Goal: Contribute content

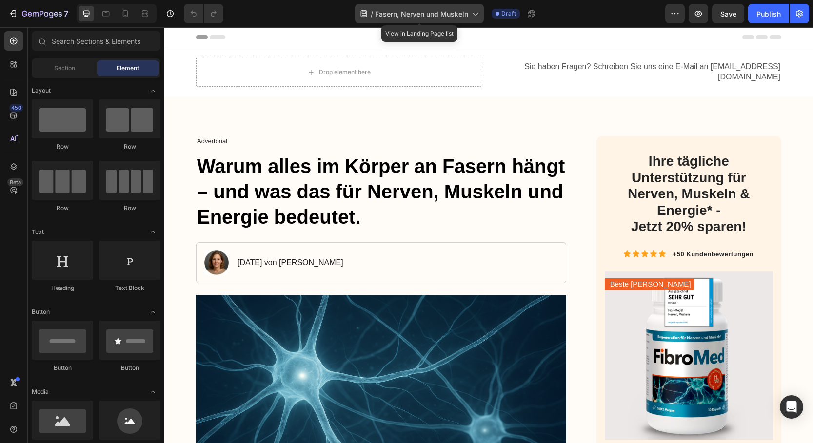
click at [476, 15] on icon at bounding box center [475, 14] width 10 height 10
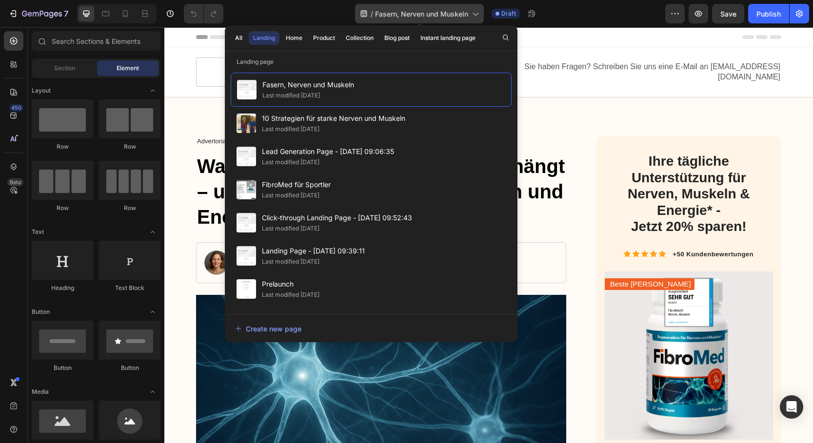
click at [476, 15] on icon at bounding box center [475, 14] width 10 height 10
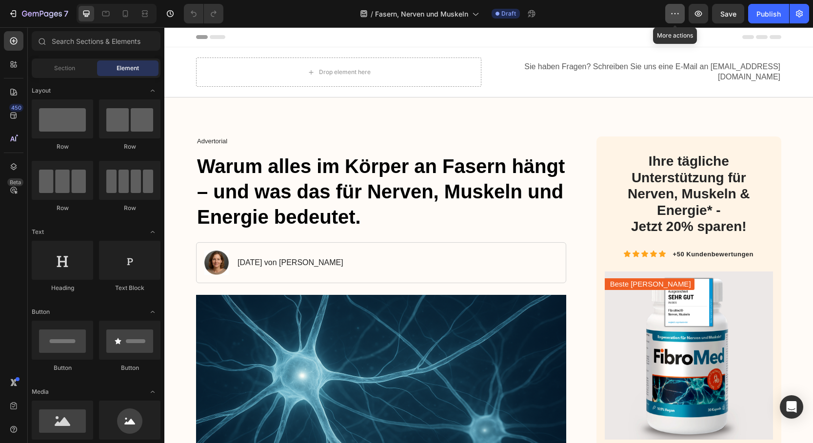
click at [672, 13] on icon "button" at bounding box center [675, 14] width 10 height 10
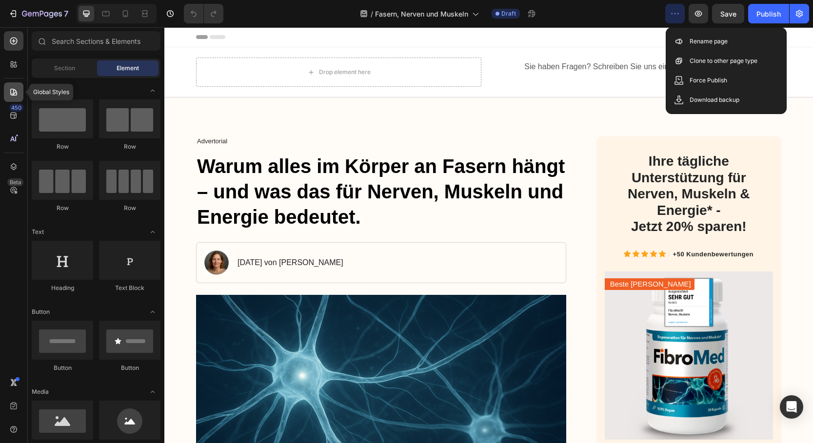
click at [15, 95] on icon at bounding box center [14, 92] width 10 height 10
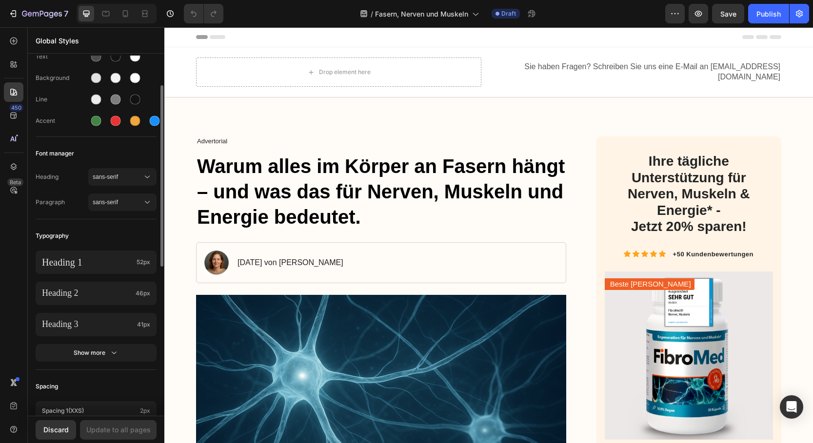
scroll to position [60, 0]
click at [14, 407] on icon at bounding box center [14, 406] width 10 height 10
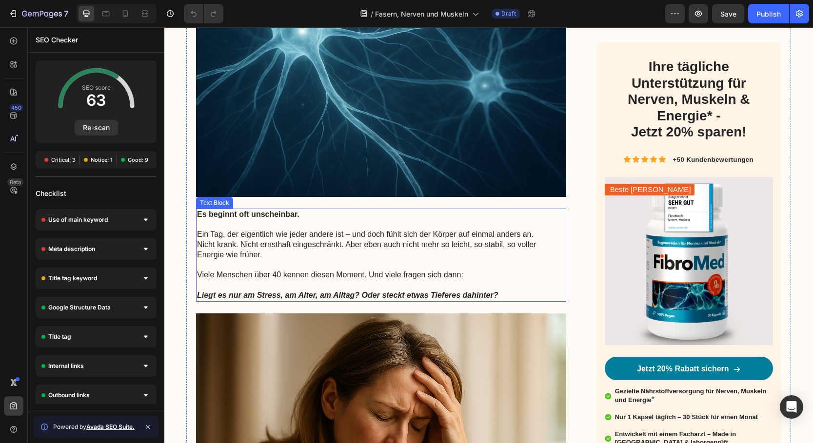
scroll to position [313, 0]
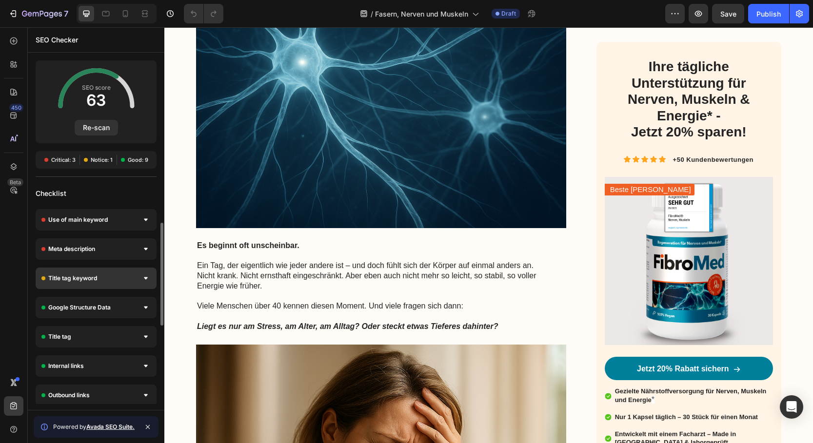
click at [133, 282] on div "Title tag keyword" at bounding box center [96, 278] width 121 height 21
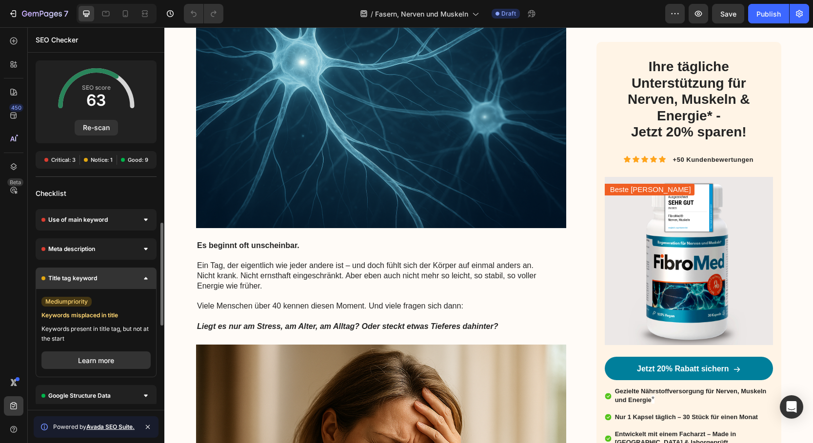
click at [133, 282] on div "Title tag keyword" at bounding box center [96, 278] width 121 height 21
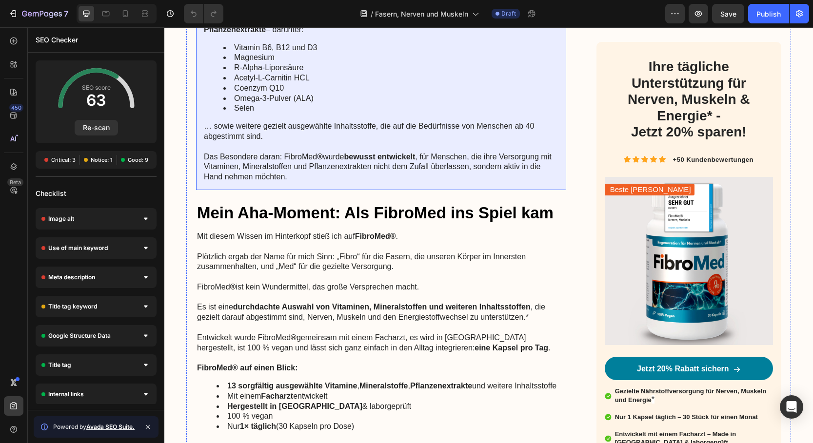
scroll to position [1932, 0]
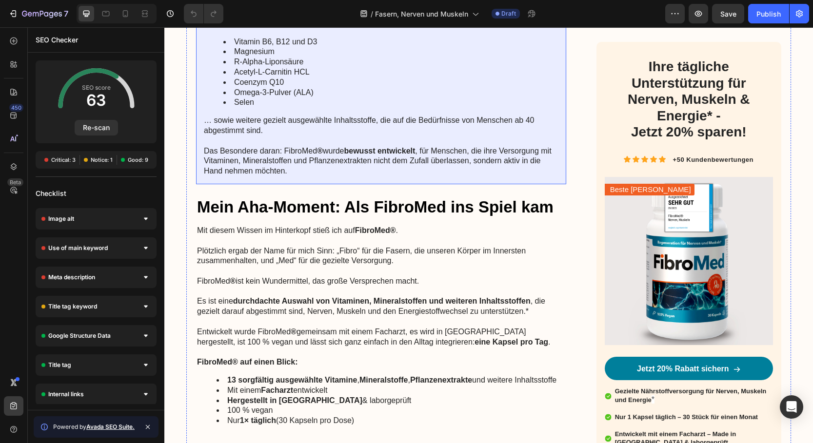
click at [506, 155] on p "Das Besondere daran: FibroMed ® wurde bewusst entwickelt , für Menschen, die ih…" at bounding box center [381, 161] width 354 height 30
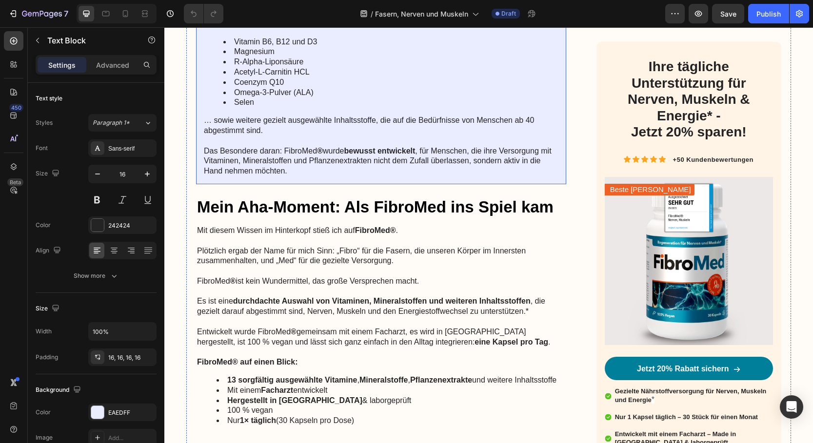
click at [507, 155] on p "Das Besondere daran: FibroMed ® wurde bewusst entwickelt , für Menschen, die ih…" at bounding box center [381, 161] width 354 height 30
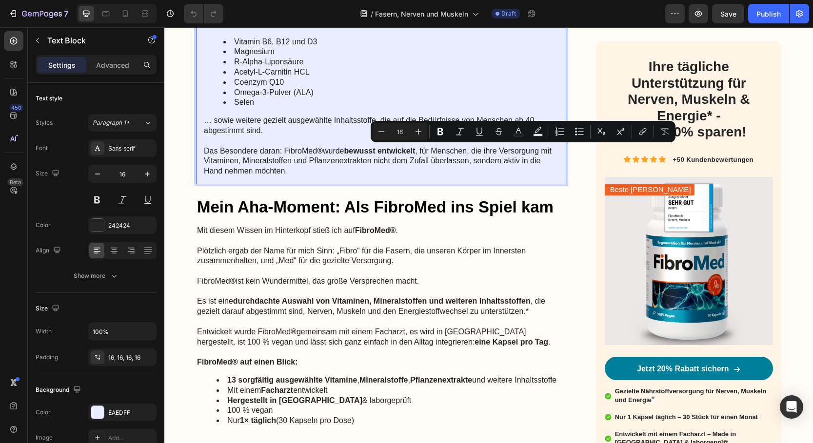
click at [506, 163] on p "Das Besondere daran: FibroMed ® wurde bewusst entwickelt , für Menschen, die ih…" at bounding box center [381, 161] width 354 height 30
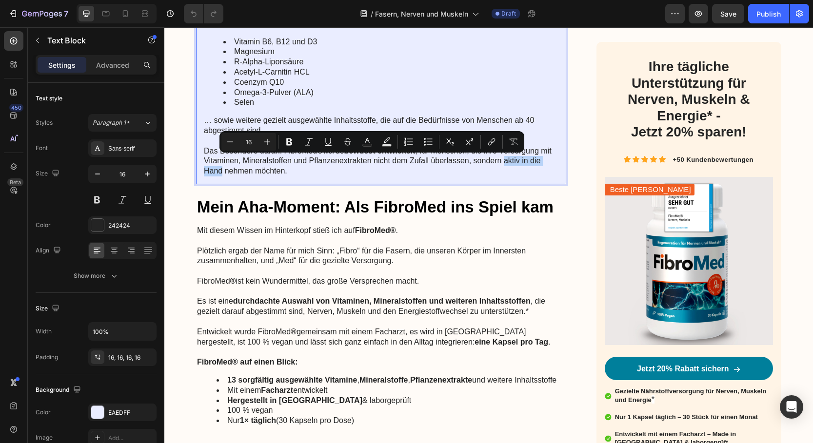
drag, startPoint x: 505, startPoint y: 162, endPoint x: 233, endPoint y: 166, distance: 272.1
click at [221, 169] on p "Das Besondere daran: FibroMed ® wurde bewusst entwickelt , für Menschen, die ih…" at bounding box center [381, 161] width 354 height 30
click at [293, 143] on icon "Editor contextual toolbar" at bounding box center [289, 142] width 10 height 10
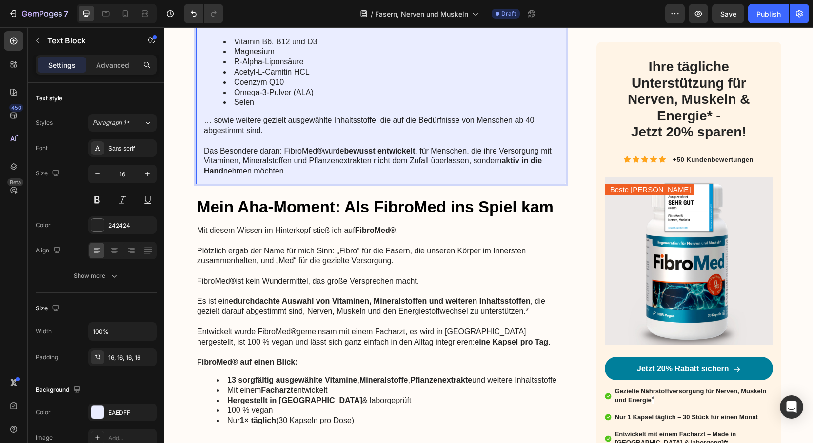
click at [399, 174] on p "Das Besondere daran: FibroMed ® wurde bewusst entwickelt , für Menschen, die ih…" at bounding box center [381, 161] width 354 height 30
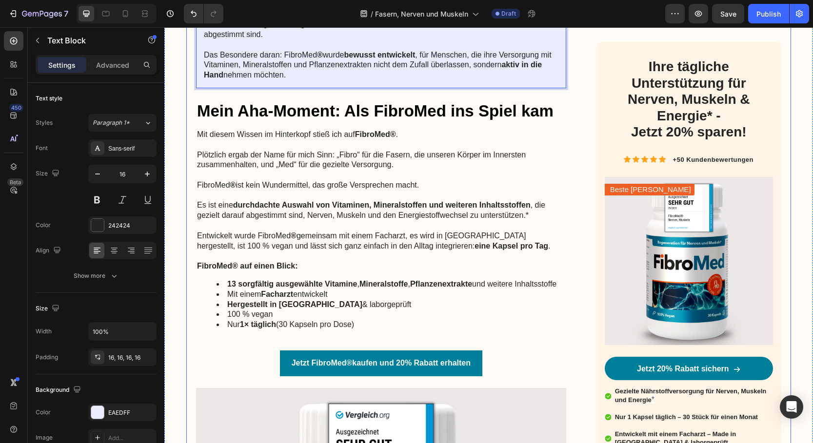
scroll to position [2033, 0]
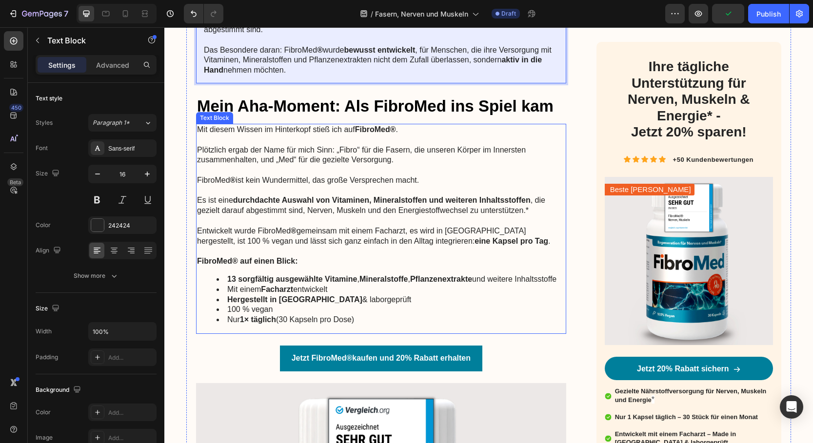
click at [256, 154] on p "Plötzlich ergab der Name für mich Sinn: „Fibro“ für die Fasern, die unseren Kör…" at bounding box center [381, 150] width 368 height 30
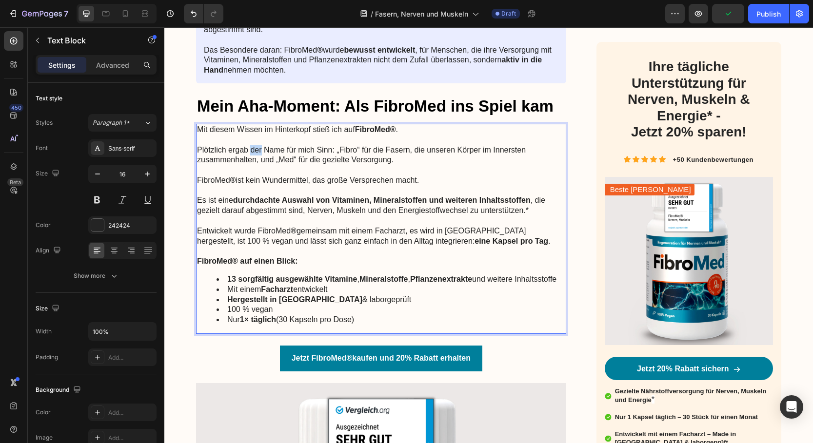
click at [256, 154] on p "Plötzlich ergab der Name für mich Sinn: „Fibro“ für die Fasern, die unseren Kör…" at bounding box center [381, 150] width 368 height 30
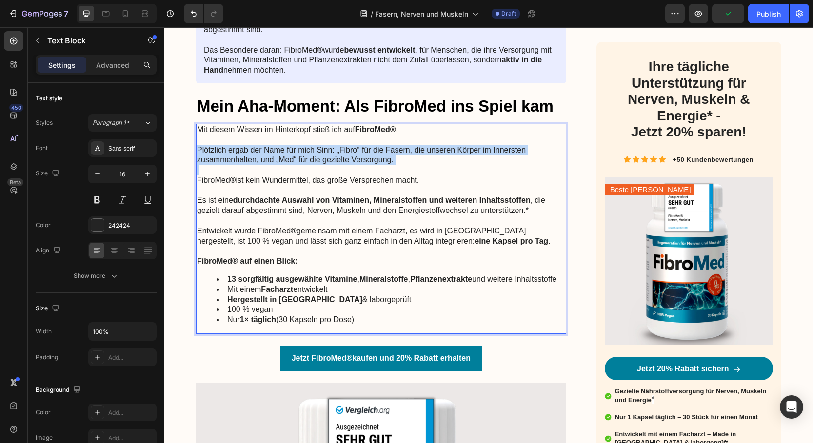
click at [256, 154] on p "Plötzlich ergab der Name für mich Sinn: „Fibro“ für die Fasern, die unseren Kör…" at bounding box center [381, 150] width 368 height 30
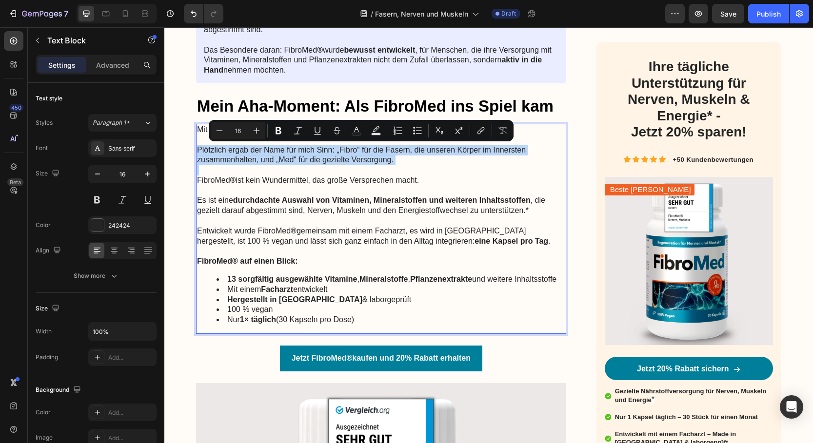
copy p "Plötzlich ergab der Name für mich Sinn: „Fibro“ für die Fasern, die unseren Kör…"
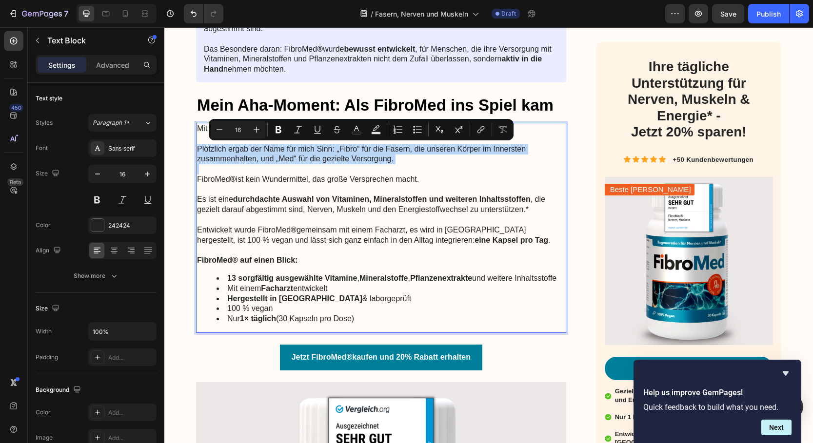
copy p "Plötzlich ergab der Name für mich Sinn: „Fibro“ für die Fasern, die unseren Kör…"
click at [377, 165] on p "Rich Text Editor. Editing area: main" at bounding box center [381, 169] width 368 height 10
drag, startPoint x: 274, startPoint y: 158, endPoint x: 301, endPoint y: 160, distance: 27.4
click at [274, 158] on p "Plötzlich ergab der Name für mich Sinn: „Fibro“ für die Fasern, die unseren Kör…" at bounding box center [381, 149] width 368 height 30
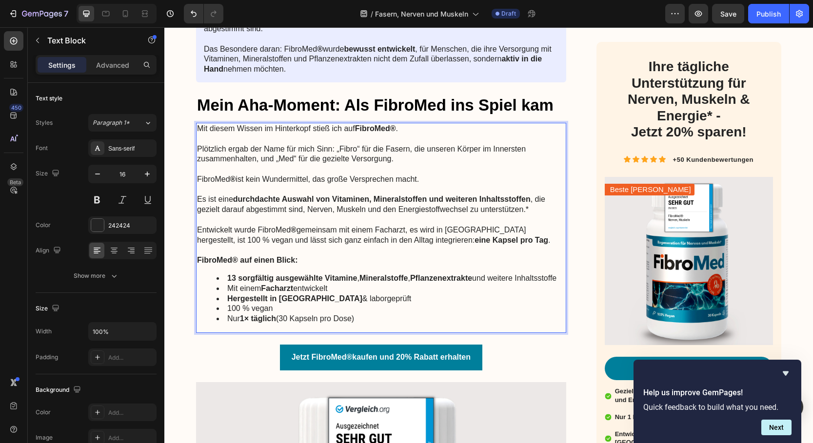
click at [298, 159] on p "Plötzlich ergab der Name für mich Sinn: „Fibro“ für die Fasern, die unseren Kör…" at bounding box center [381, 149] width 368 height 30
click at [392, 160] on p "Plötzlich ergab der Name für mich Sinn: „Fibro“ für die Fasern, die unseren Kör…" at bounding box center [381, 149] width 368 height 30
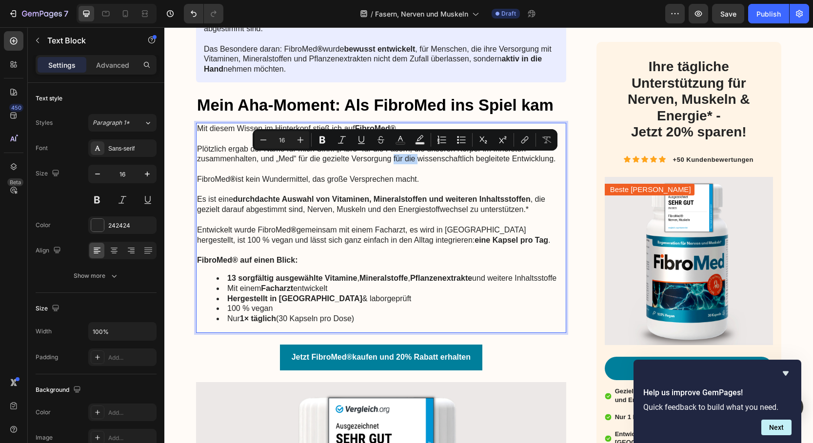
drag, startPoint x: 400, startPoint y: 160, endPoint x: 417, endPoint y: 161, distance: 17.1
click at [417, 161] on p "Plötzlich ergab der Name für mich Sinn: „Fibro“ für die Fasern, die unseren Kör…" at bounding box center [381, 149] width 368 height 30
click at [329, 157] on p "Plötzlich ergab der Name für mich Sinn: „Fibro“ für die Fasern, die unseren Kör…" at bounding box center [381, 149] width 368 height 30
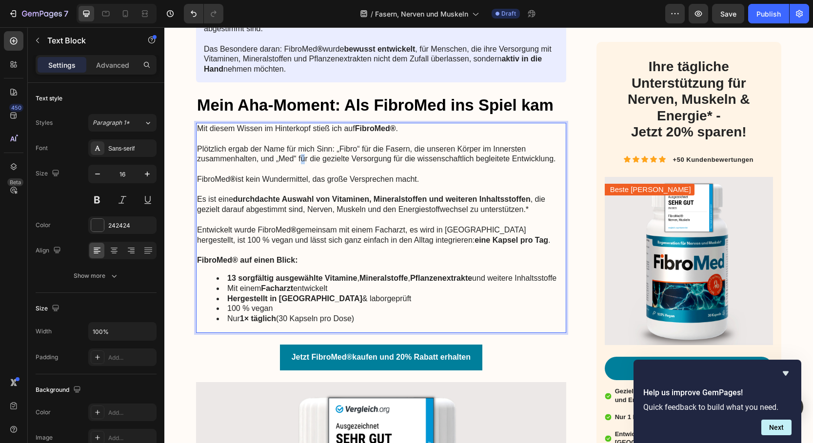
click at [305, 160] on p "Plötzlich ergab der Name für mich Sinn: „Fibro“ für die Fasern, die unseren Kör…" at bounding box center [381, 149] width 368 height 30
drag, startPoint x: 299, startPoint y: 160, endPoint x: 392, endPoint y: 163, distance: 92.7
click at [392, 163] on p "Plötzlich ergab der Name für mich Sinn: „Fibro“ für die Fasern, die unseren Kör…" at bounding box center [381, 149] width 368 height 30
drag, startPoint x: 458, startPoint y: 159, endPoint x: 462, endPoint y: 164, distance: 6.2
click at [458, 159] on p "Plötzlich ergab der Name für mich Sinn: „Fibro“ für die Fasern, die unseren Kör…" at bounding box center [381, 149] width 368 height 30
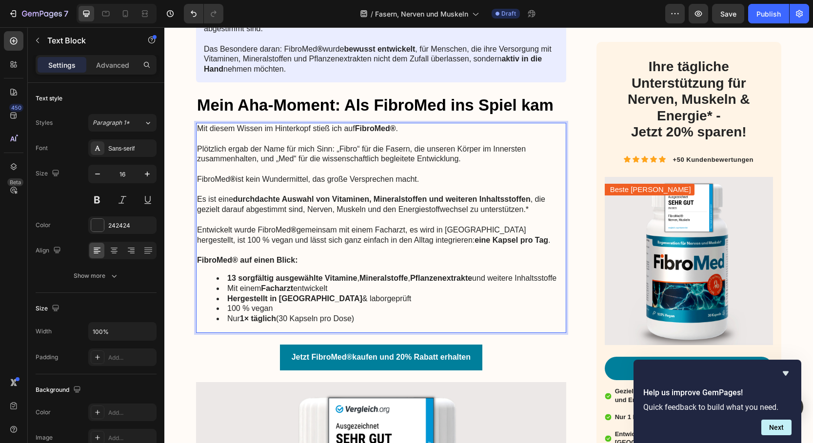
click at [379, 151] on p "Plötzlich ergab der Name für mich Sinn: „Fibro“ für die Fasern, die unseren Kör…" at bounding box center [381, 149] width 368 height 30
click at [340, 151] on p "Plötzlich ergab der Name für mich Sinn: „Fibro“ für die Fasern, die unseren Kör…" at bounding box center [381, 149] width 368 height 30
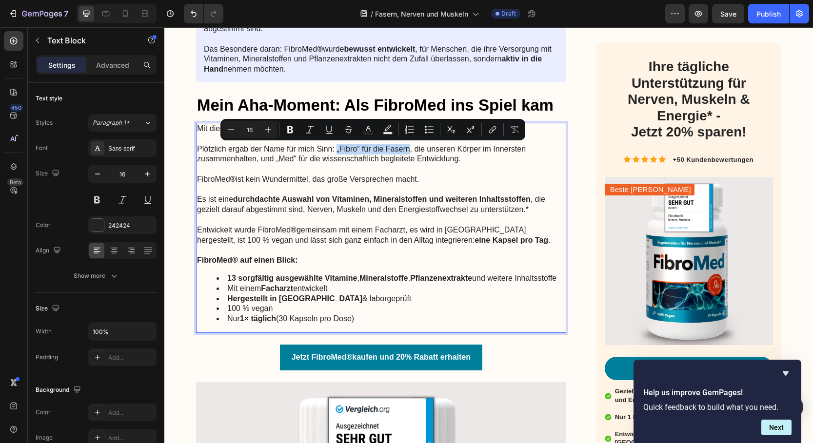
drag, startPoint x: 337, startPoint y: 151, endPoint x: 408, endPoint y: 150, distance: 70.7
click at [409, 150] on p "Plötzlich ergab der Name für mich Sinn: „Fibro“ für die Fasern, die unseren Kör…" at bounding box center [381, 149] width 368 height 30
click at [290, 131] on icon "Editor contextual toolbar" at bounding box center [290, 130] width 10 height 10
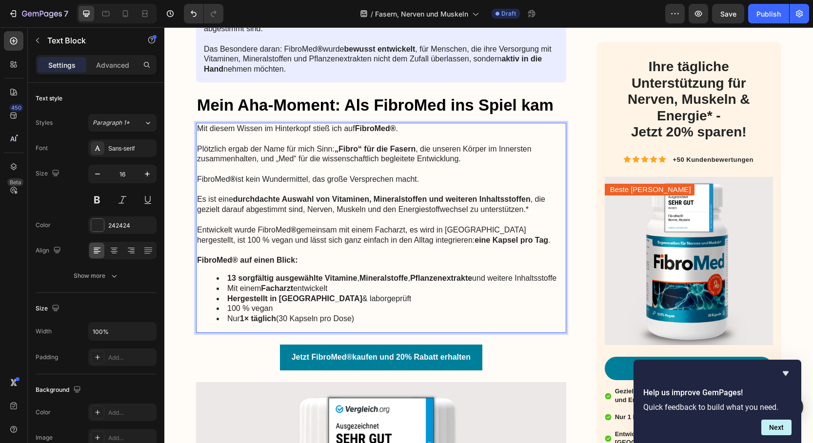
drag, startPoint x: 306, startPoint y: 159, endPoint x: 296, endPoint y: 162, distance: 10.1
click at [306, 159] on p "Plötzlich ergab der Name für mich Sinn: „Fibro“ für die Fasern , die unseren Kö…" at bounding box center [381, 149] width 368 height 30
drag, startPoint x: 281, startPoint y: 160, endPoint x: 301, endPoint y: 160, distance: 20.5
click at [301, 160] on p "Plötzlich ergab der Name für mich Sinn: „Fibro“ für die Fasern , die unseren Kö…" at bounding box center [381, 149] width 368 height 30
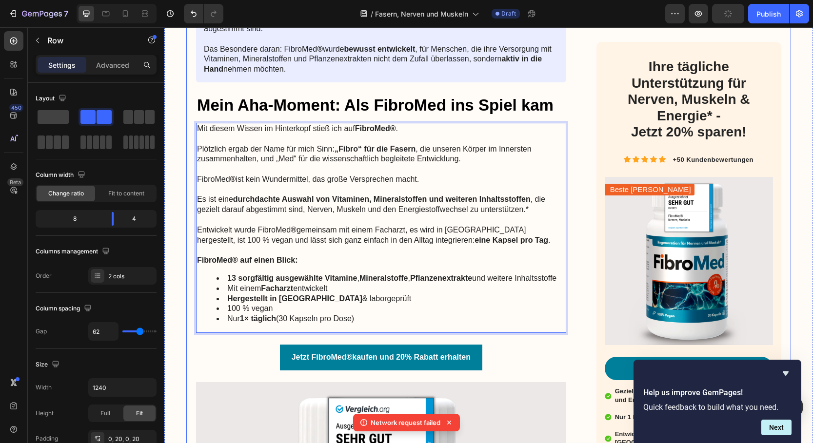
click at [583, 201] on div "Advertorial Text Block Warum alles im Körper an Fasern hängt – und was das für …" at bounding box center [488, 191] width 605 height 4176
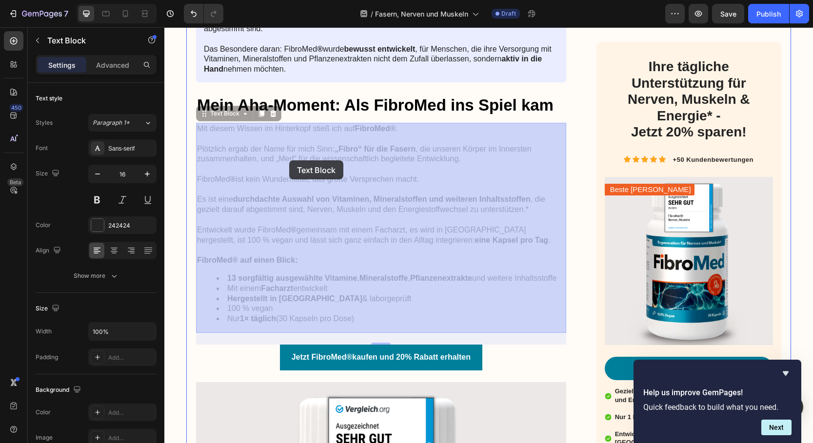
drag, startPoint x: 278, startPoint y: 160, endPoint x: 289, endPoint y: 160, distance: 11.2
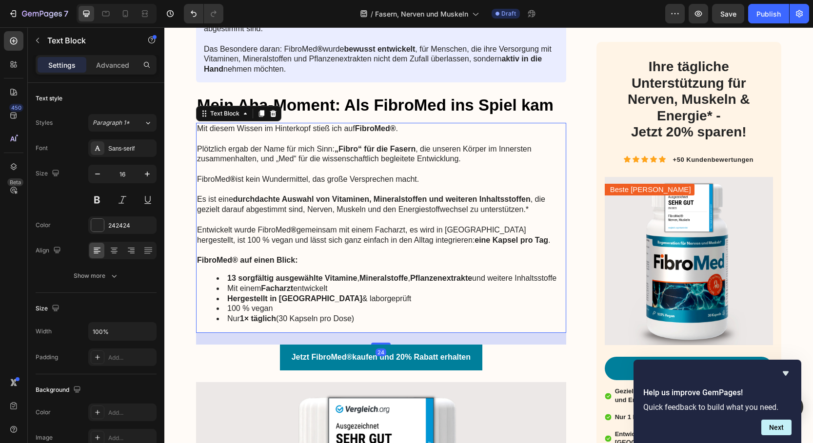
drag, startPoint x: 288, startPoint y: 160, endPoint x: 279, endPoint y: 161, distance: 9.3
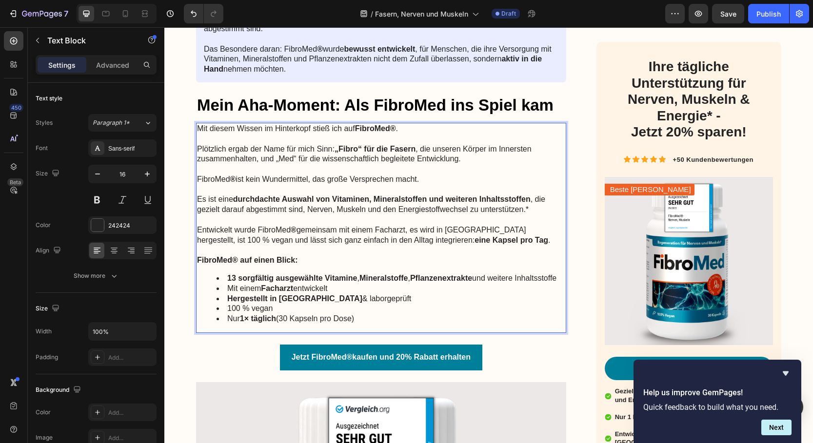
click at [277, 160] on p "Plötzlich ergab der Name für mich Sinn: „Fibro“ für die Fasern , die unseren Kö…" at bounding box center [381, 149] width 368 height 30
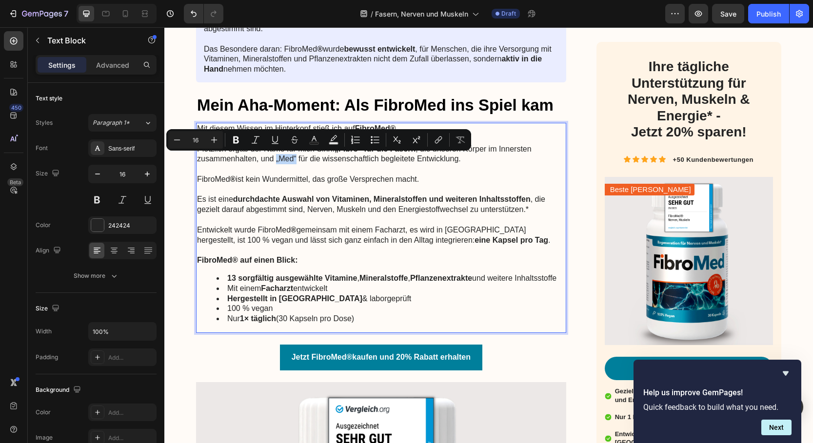
drag, startPoint x: 276, startPoint y: 161, endPoint x: 295, endPoint y: 162, distance: 19.5
click at [295, 162] on p "Plötzlich ergab der Name für mich Sinn: „Fibro“ für die Fasern , die unseren Kö…" at bounding box center [381, 149] width 368 height 30
click at [238, 142] on icon "Editor contextual toolbar" at bounding box center [236, 140] width 6 height 7
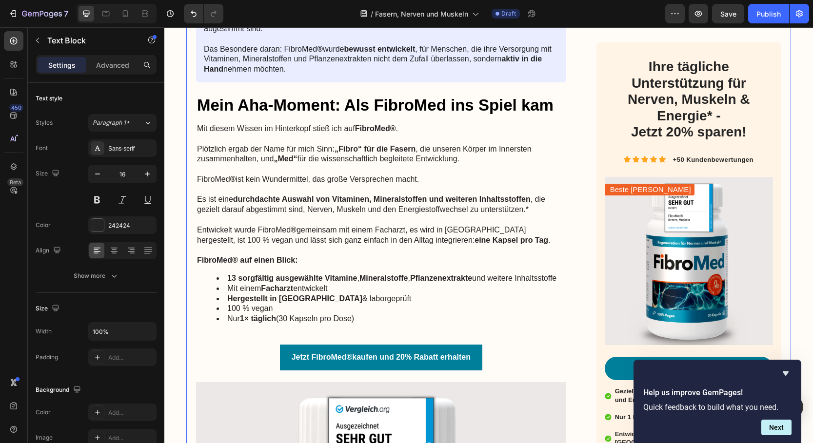
click at [576, 184] on div "Advertorial Text Block Warum alles im Körper an Fasern hängt – und was das für …" at bounding box center [488, 191] width 605 height 4176
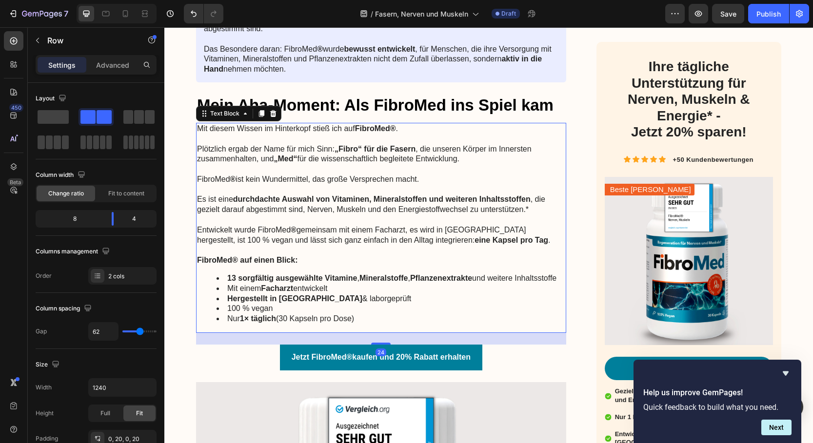
click at [322, 162] on p "Plötzlich ergab der Name für mich Sinn: „Fibro“ für die Fasern , die unseren Kö…" at bounding box center [381, 149] width 368 height 30
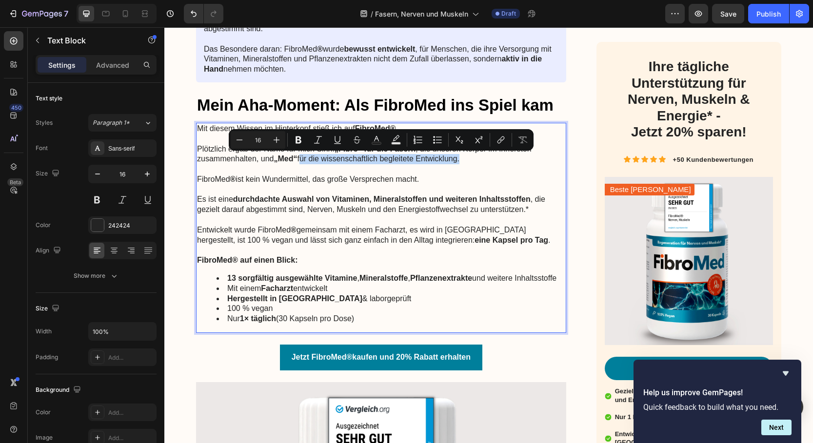
drag, startPoint x: 302, startPoint y: 160, endPoint x: 460, endPoint y: 163, distance: 157.5
click at [299, 141] on icon "Editor contextual toolbar" at bounding box center [298, 140] width 10 height 10
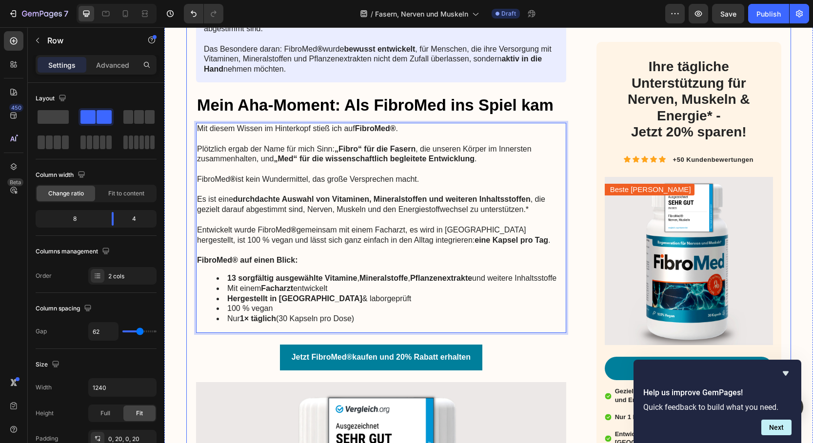
click at [574, 188] on div "Advertorial Text Block Warum alles im Körper an Fasern hängt – und was das für …" at bounding box center [488, 191] width 605 height 4176
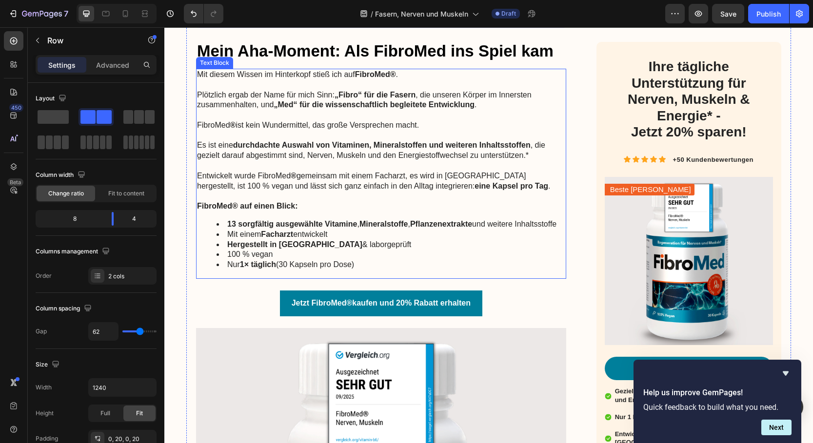
scroll to position [2090, 0]
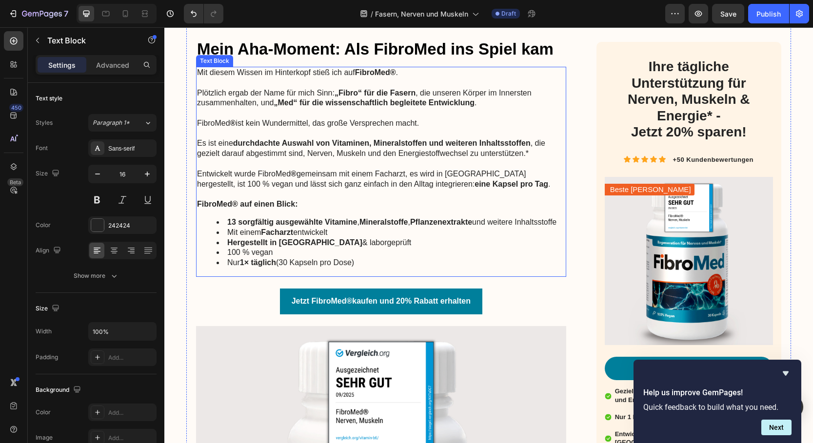
drag, startPoint x: 411, startPoint y: 176, endPoint x: 417, endPoint y: 176, distance: 6.3
click at [411, 176] on p "Entwickelt wurde FibroMed ® gemeinsam mit einem Facharzt, es wird in [GEOGRAPHI…" at bounding box center [381, 179] width 368 height 20
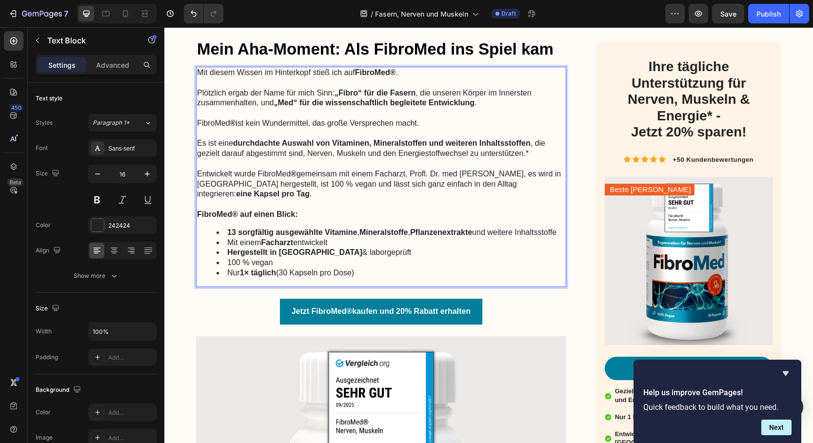
click at [426, 175] on p "Entwickelt wurde FibroMed ® gemeinsam mit einem Facharzt, Profl. Dr. med [PERSO…" at bounding box center [381, 184] width 368 height 30
click at [428, 176] on p "Entwickelt wurde FibroMed ® gemeinsam mit einem Facharzt, Profl. Dr. med [PERSO…" at bounding box center [381, 184] width 368 height 30
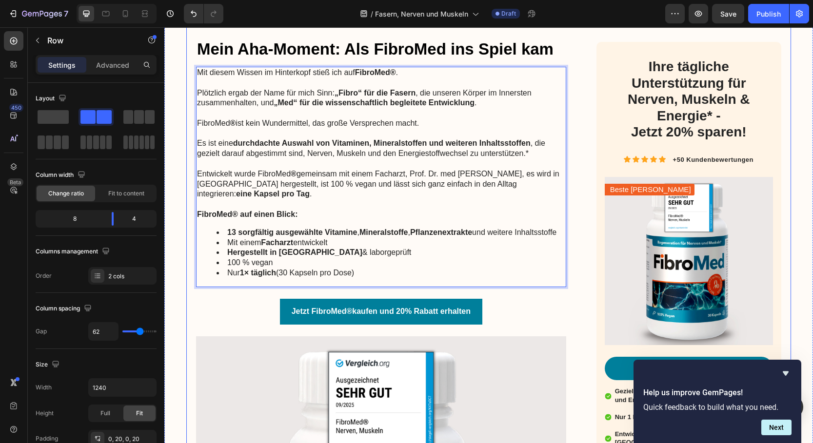
click at [581, 168] on div "Advertorial Text Block Warum alles im Körper an Fasern hängt – und was das für …" at bounding box center [488, 140] width 605 height 4186
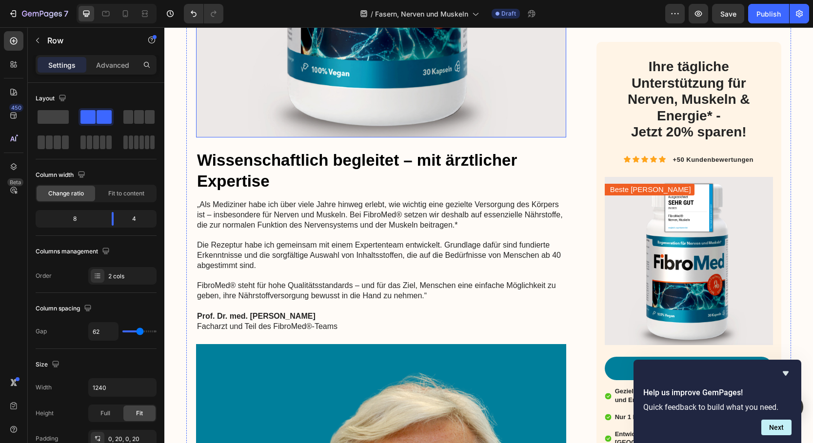
scroll to position [2659, 0]
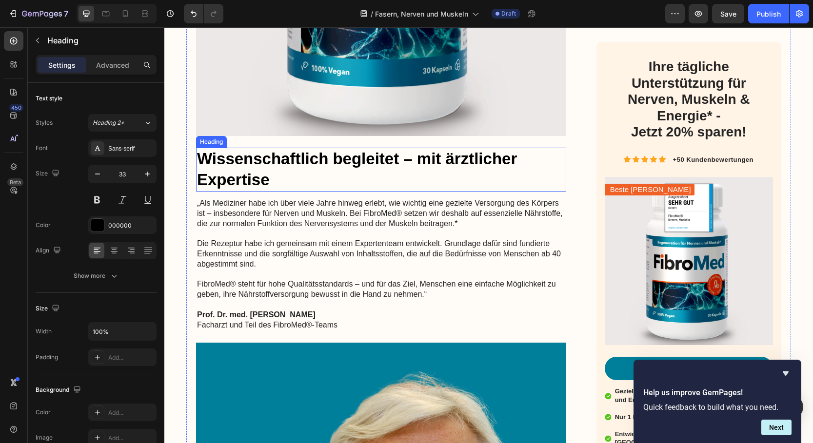
click at [443, 169] on h2 "Wissenschaftlich begleitet – mit ärztlicher Expertise" at bounding box center [381, 170] width 370 height 44
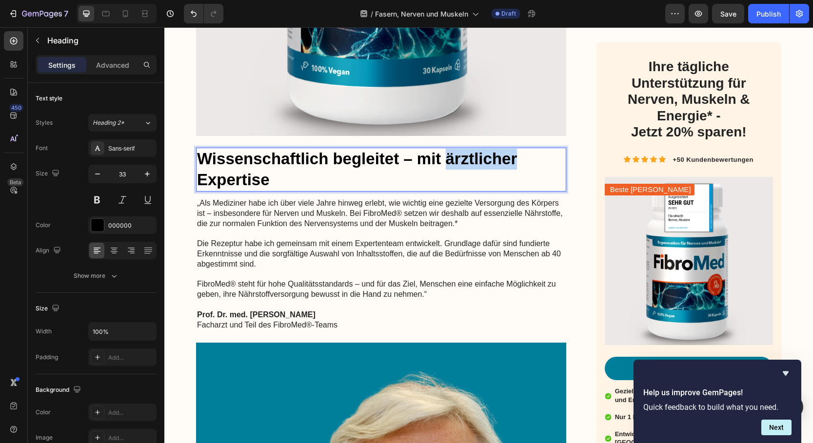
click at [443, 169] on h2 "Wissenschaftlich begleitet – mit ärztlicher Expertise" at bounding box center [381, 170] width 370 height 44
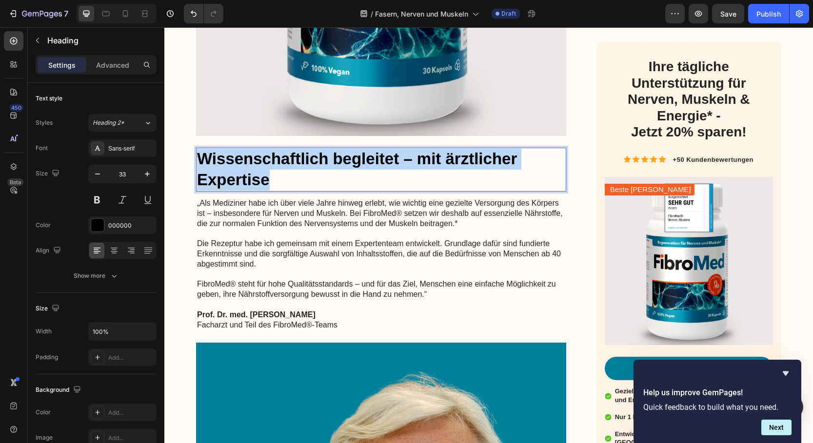
click at [443, 169] on p "Wissenschaftlich begleitet – mit ärztlicher Expertise" at bounding box center [381, 170] width 368 height 42
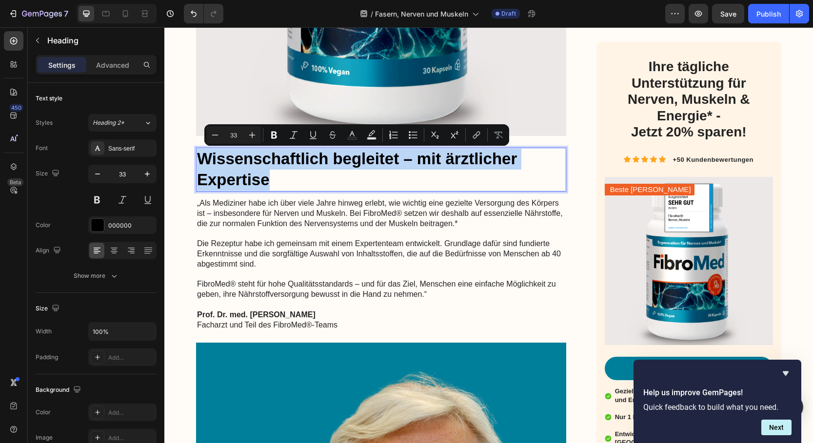
copy p "Wissenschaftlich begleitet – mit ärztlicher Expertise"
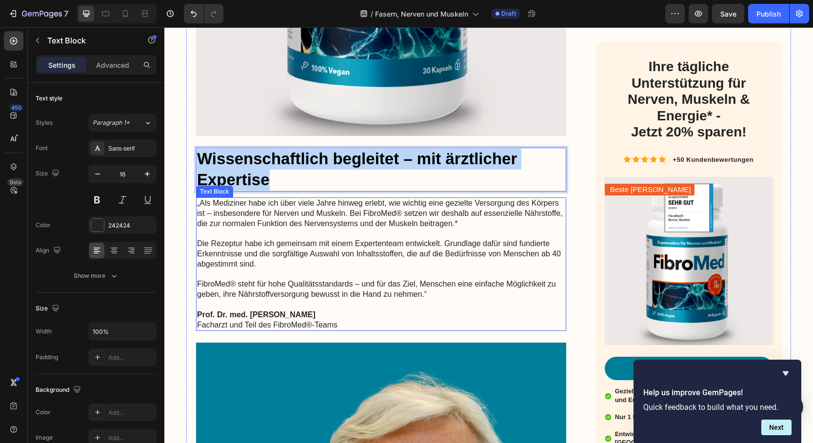
click at [221, 221] on p "„Als Mediziner habe ich über viele Jahre hinweg erlebt, wie wichtig eine geziel…" at bounding box center [381, 213] width 368 height 30
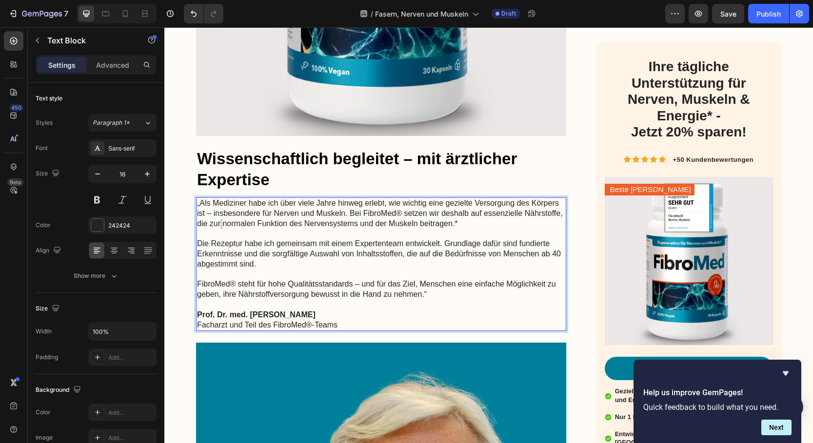
click at [221, 221] on p "„Als Mediziner habe ich über viele Jahre hinweg erlebt, wie wichtig eine geziel…" at bounding box center [381, 213] width 368 height 30
click at [214, 241] on p "Die Rezeptur habe ich gemeinsam mit einem Expertenteam entwickelt. Grundlage da…" at bounding box center [381, 254] width 368 height 30
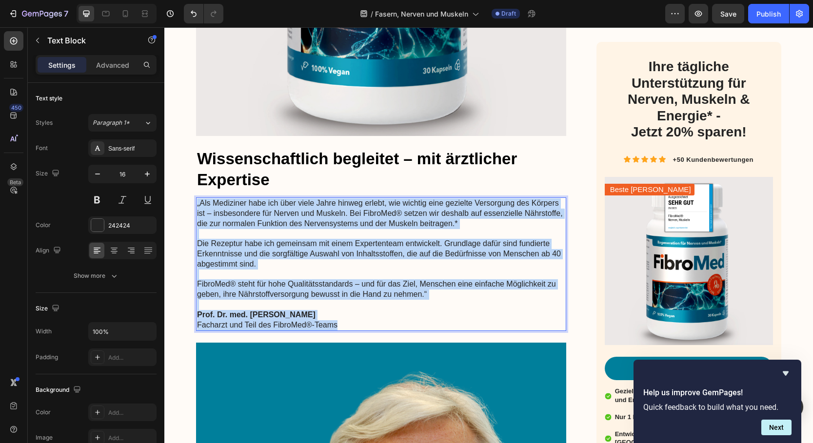
drag, startPoint x: 306, startPoint y: 309, endPoint x: 202, endPoint y: 206, distance: 146.2
click at [198, 205] on div "„Als Mediziner habe ich über viele Jahre hinweg erlebt, wie wichtig eine geziel…" at bounding box center [381, 264] width 370 height 134
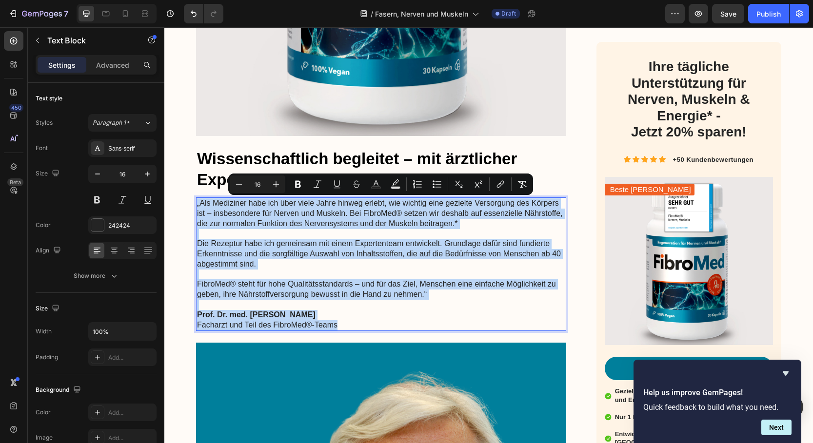
copy div "„Als Mediziner habe ich über viele Jahre hinweg erlebt, wie wichtig eine geziel…"
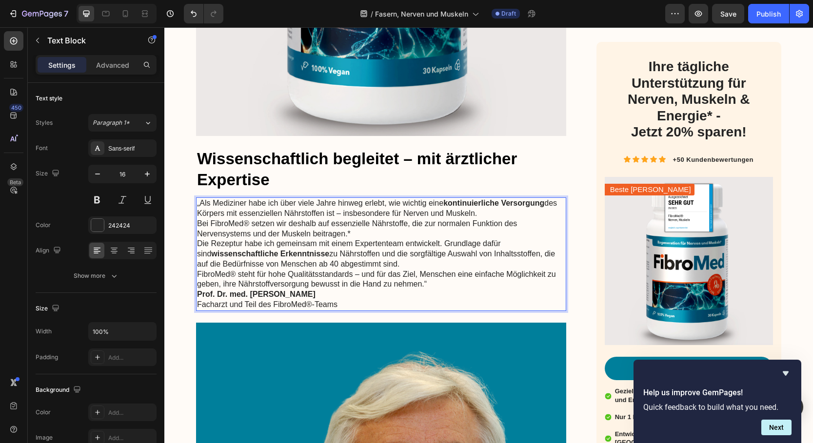
click at [481, 215] on p "„Als Mediziner habe ich über viele Jahre hinweg erlebt, wie wichtig eine kontin…" at bounding box center [381, 218] width 368 height 40
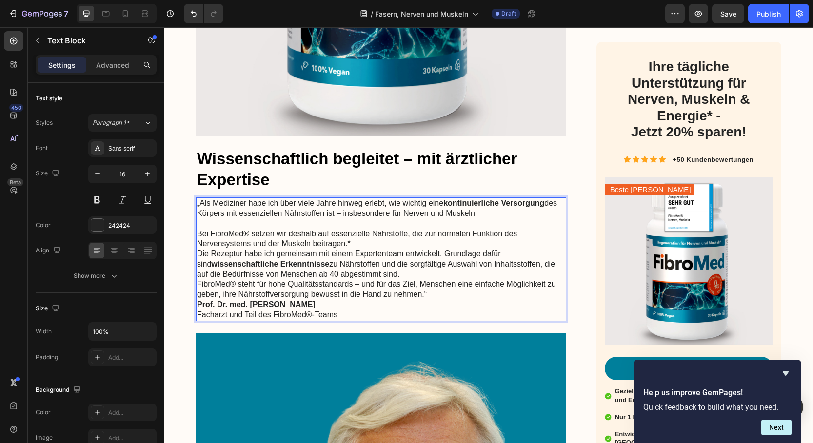
click at [369, 242] on p "⁠⁠⁠⁠⁠⁠⁠ Bei FibroMed® setzen wir deshalb auf essenzielle Nährstoffe, die zur no…" at bounding box center [381, 234] width 368 height 30
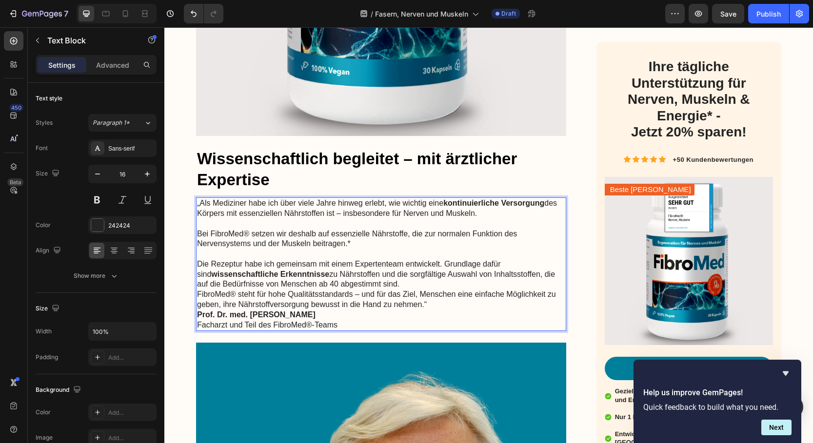
click at [387, 283] on p "Die Rezeptur habe ich gemeinsam mit einem Expertenteam entwickelt. Grundlage da…" at bounding box center [381, 274] width 368 height 30
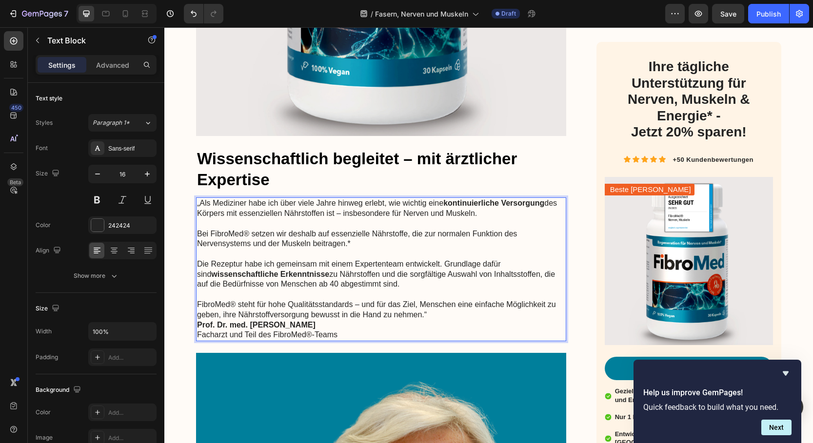
click at [431, 314] on p "FibroMed® steht für hohe Qualitätsstandards – und für das Ziel, Menschen eine e…" at bounding box center [381, 310] width 368 height 20
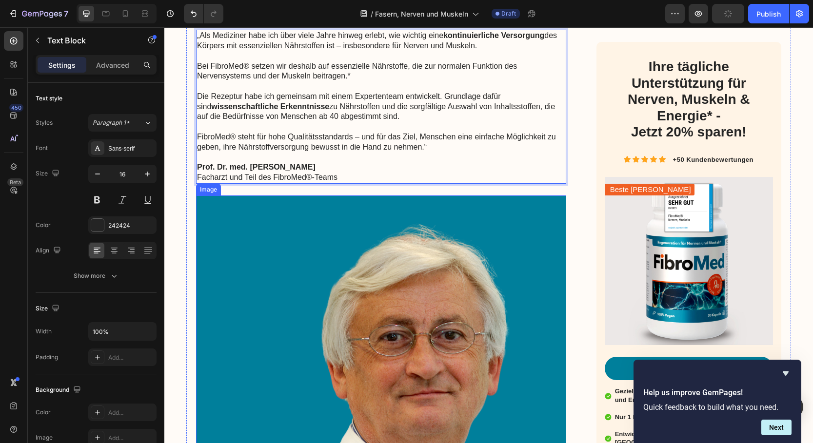
scroll to position [2792, 0]
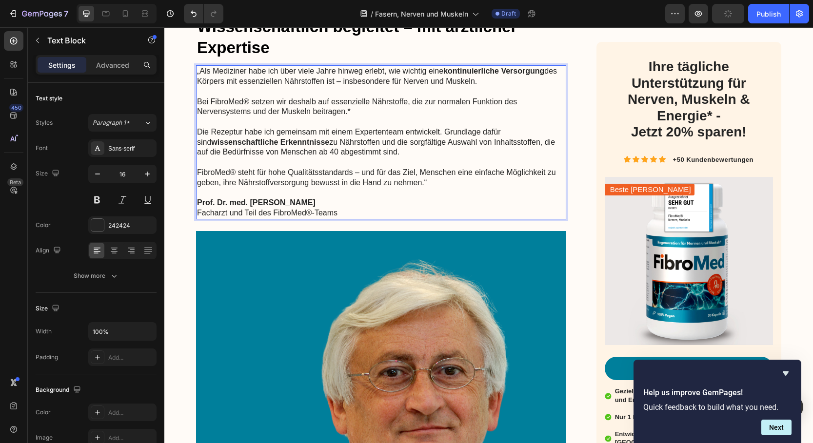
drag, startPoint x: 271, startPoint y: 202, endPoint x: 272, endPoint y: 209, distance: 6.4
click at [271, 203] on strong "Prof. Dr. med. [PERSON_NAME]" at bounding box center [256, 202] width 118 height 8
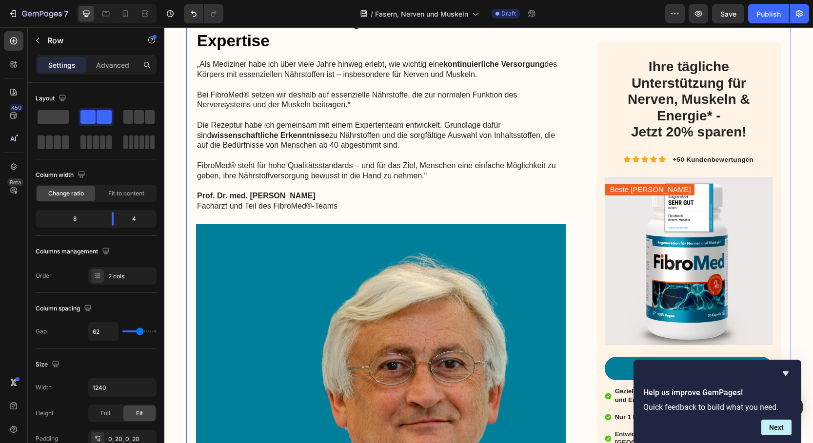
scroll to position [2799, 0]
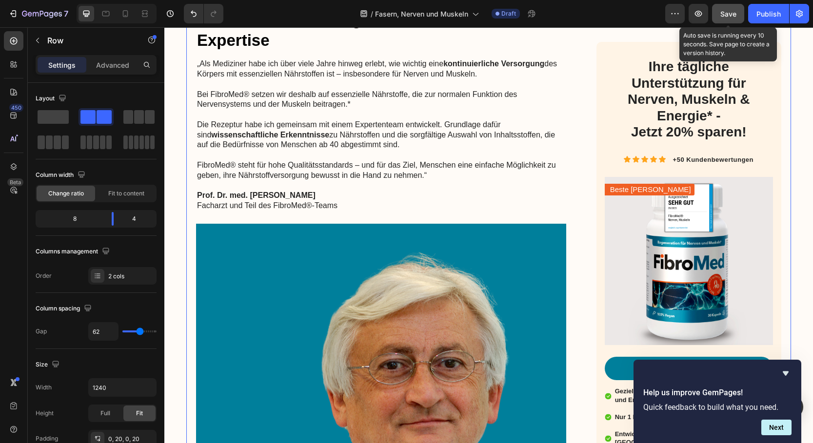
click at [729, 18] on div "Save" at bounding box center [728, 14] width 16 height 10
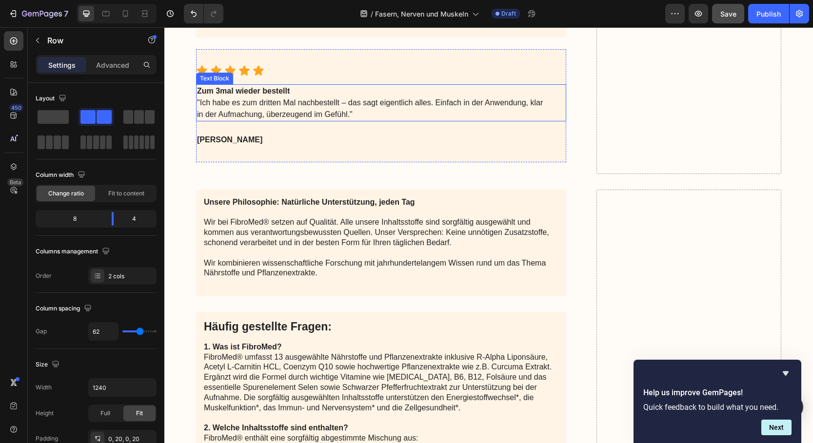
scroll to position [4556, 0]
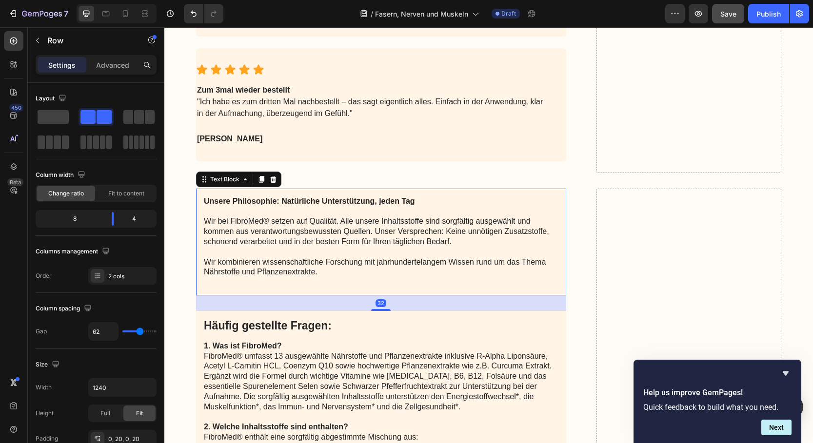
click at [298, 204] on strong "Unsere Philosophie: Natürliche Unterstützung, jeden Tag" at bounding box center [309, 201] width 211 height 8
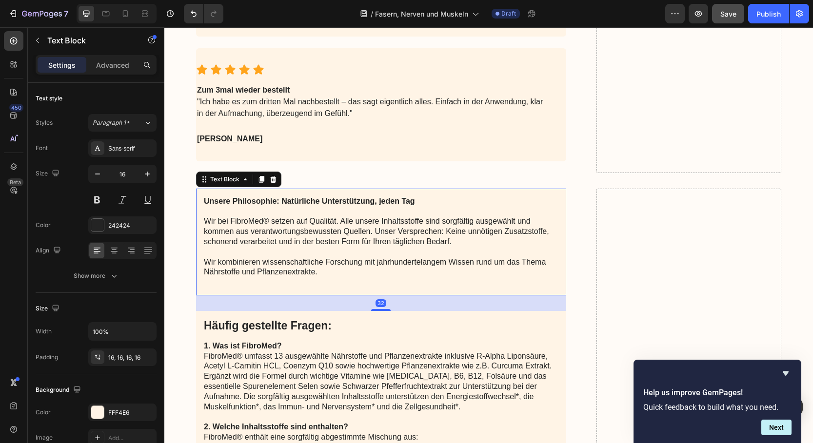
click at [297, 201] on strong "Unsere Philosophie: Natürliche Unterstützung, jeden Tag" at bounding box center [309, 201] width 211 height 8
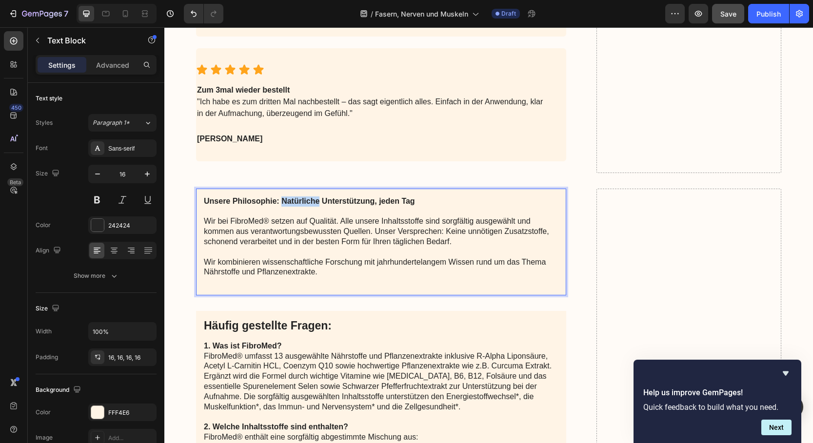
click at [297, 201] on strong "Unsere Philosophie: Natürliche Unterstützung, jeden Tag" at bounding box center [309, 201] width 211 height 8
click at [332, 203] on strong "Unsere Philosophie: Unterstützung, jeden Tag" at bounding box center [289, 201] width 171 height 8
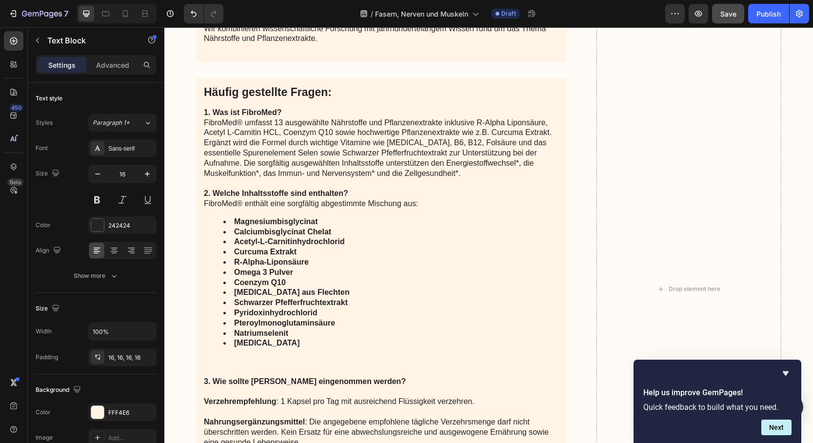
scroll to position [4674, 0]
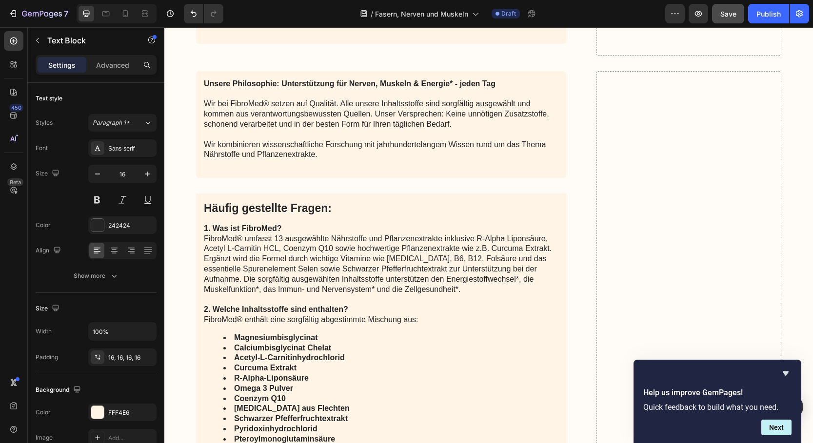
click at [313, 144] on p "Wir kombinieren wissenschaftliche Forschung mit jahrhundertelangem Wissen rund …" at bounding box center [381, 150] width 354 height 20
click at [331, 144] on p "Wir kombinieren wissenschaftliche Forschung mit jahrhundertelangem Wissen rund …" at bounding box center [381, 150] width 354 height 20
click at [331, 145] on p "Wir kombinieren wissenschaftliche Forschung mit jahrhundertelangem Wissen rund …" at bounding box center [381, 150] width 354 height 20
click at [341, 160] on p "Rich Text Editor. Editing area: main" at bounding box center [381, 165] width 354 height 10
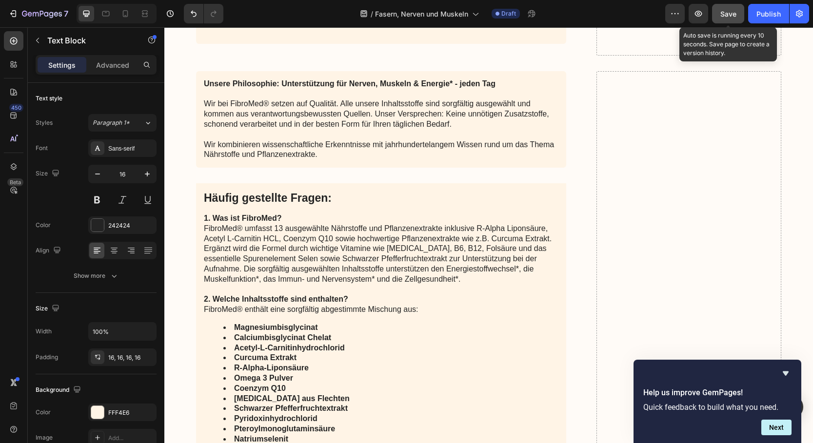
click at [725, 12] on span "Save" at bounding box center [728, 14] width 16 height 8
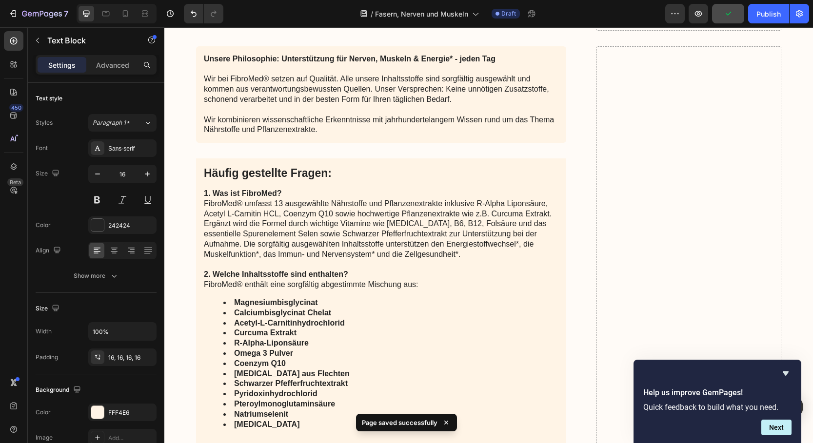
scroll to position [4705, 0]
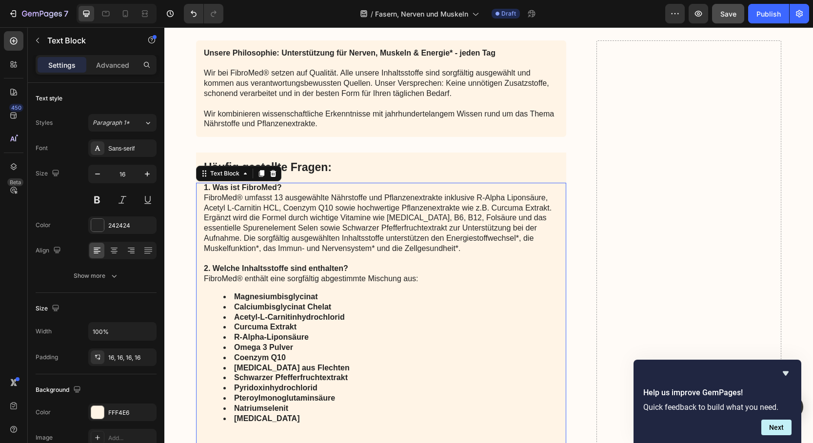
click at [205, 220] on p "1. Was ist FibroMed? FibroMed® umfasst 13 ausgewählte Nährstoffe und Pflanzenex…" at bounding box center [381, 233] width 354 height 101
click at [204, 219] on p "1. Was ist FibroMed? FibroMed® umfasst 13 ausgewählte Nährstoffe und Pflanzenex…" at bounding box center [381, 233] width 354 height 101
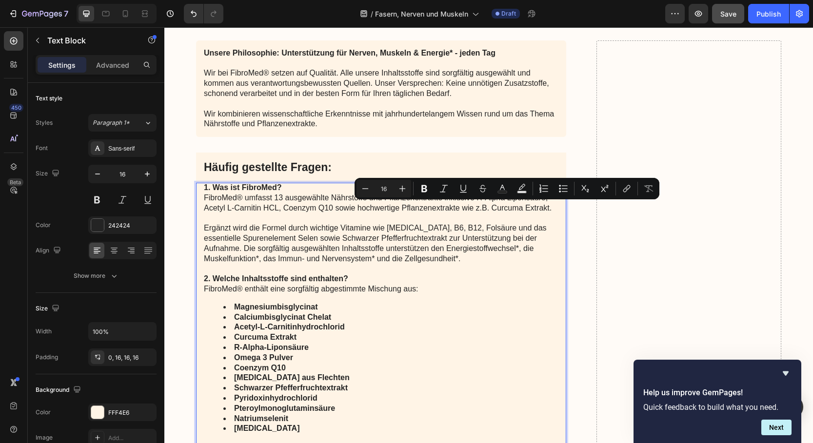
click at [205, 230] on p "Ergänzt wird die Formel durch wichtige Vitamine wie [MEDICAL_DATA], B6, B12, Fo…" at bounding box center [381, 258] width 354 height 71
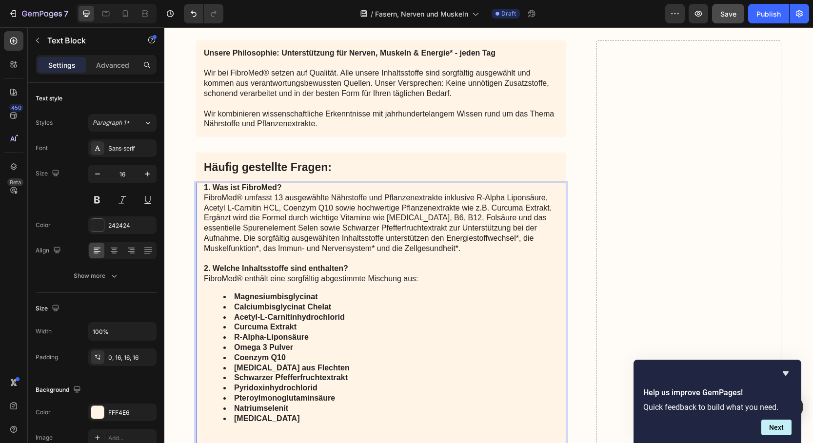
click at [246, 238] on p "Ergänzt wird die Formel durch wichtige Vitamine wie [MEDICAL_DATA], B6, B12, Fo…" at bounding box center [381, 248] width 354 height 71
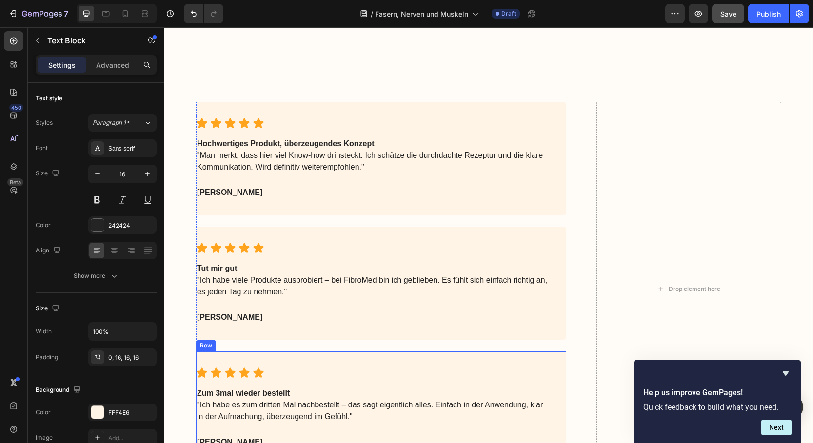
scroll to position [3744, 0]
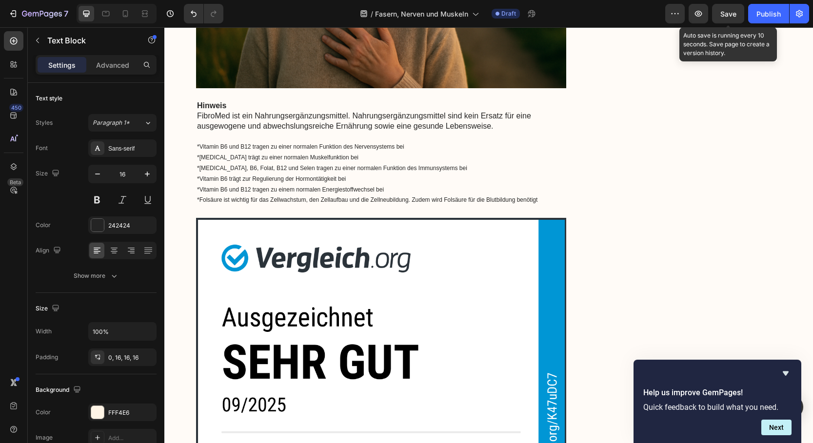
click at [729, 15] on span "Save" at bounding box center [728, 14] width 16 height 8
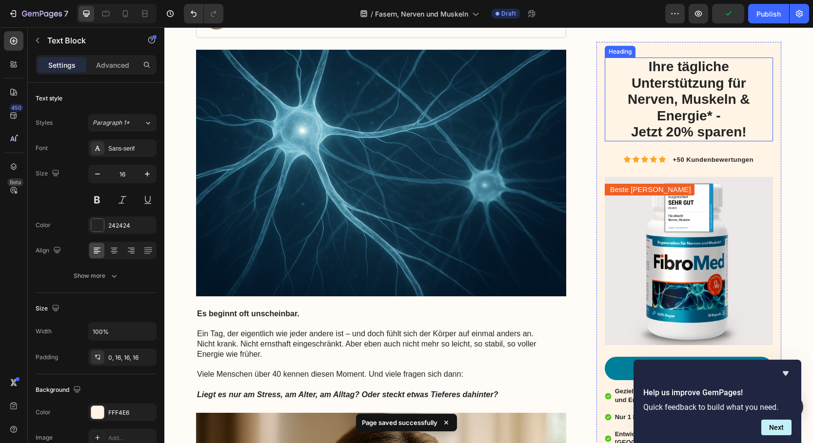
scroll to position [0, 0]
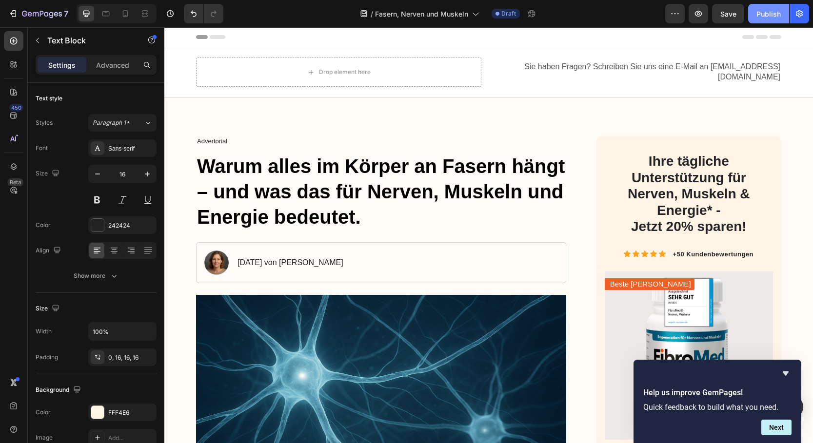
click at [767, 17] on div "Publish" at bounding box center [768, 14] width 24 height 10
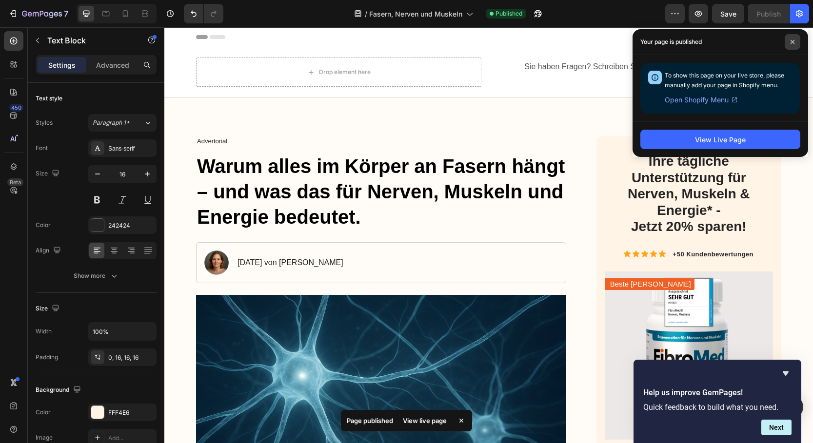
click at [793, 42] on icon at bounding box center [792, 42] width 4 height 4
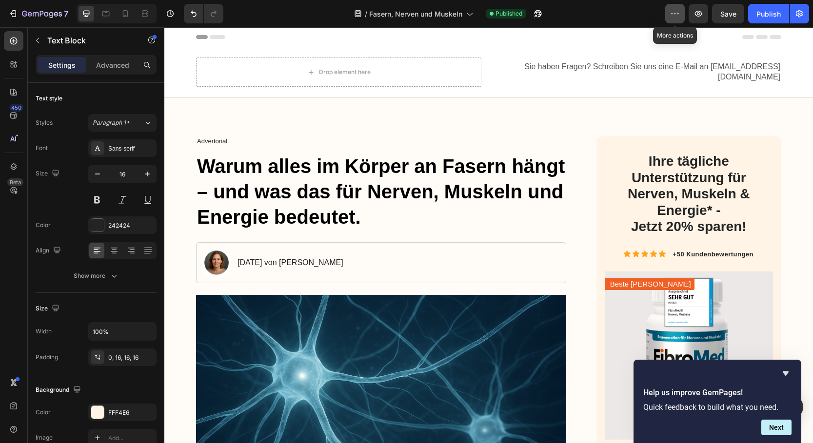
click at [681, 18] on button "button" at bounding box center [675, 14] width 20 height 20
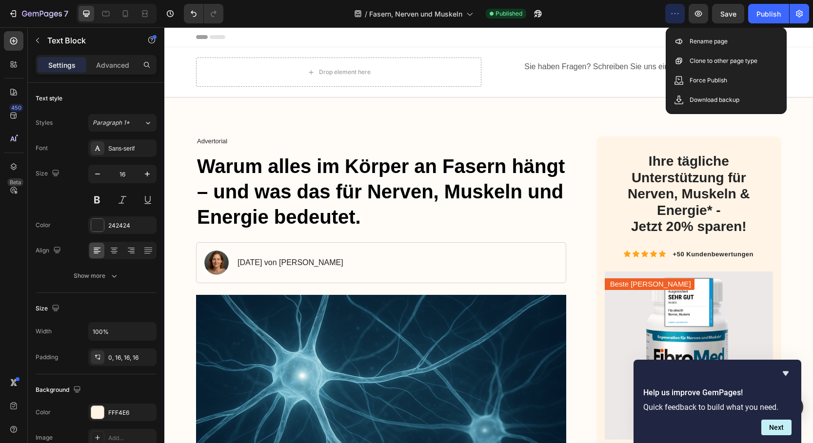
click at [639, 28] on div "Header" at bounding box center [488, 37] width 585 height 20
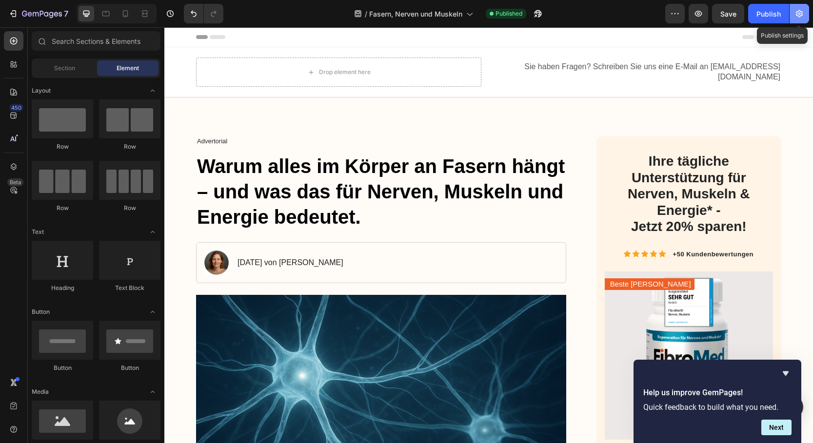
click at [799, 16] on icon "button" at bounding box center [799, 14] width 10 height 10
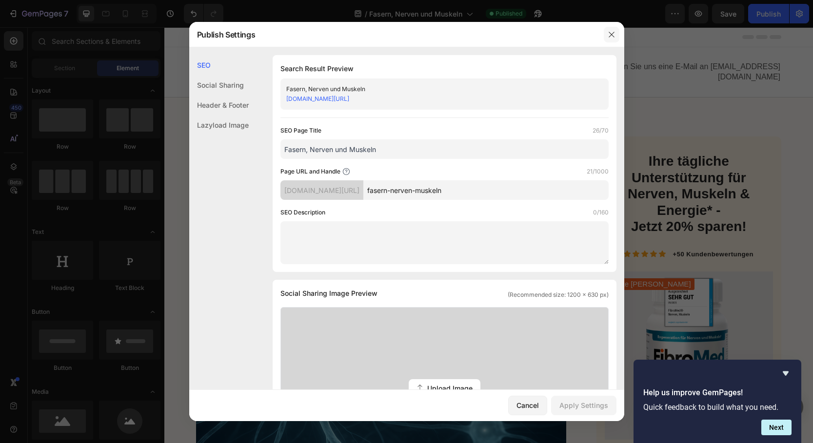
click at [611, 35] on icon "button" at bounding box center [611, 35] width 8 height 8
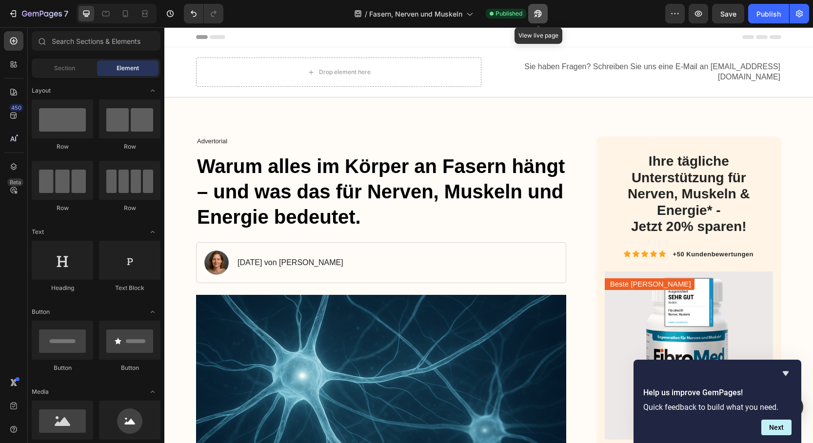
click at [537, 15] on icon "button" at bounding box center [538, 14] width 10 height 10
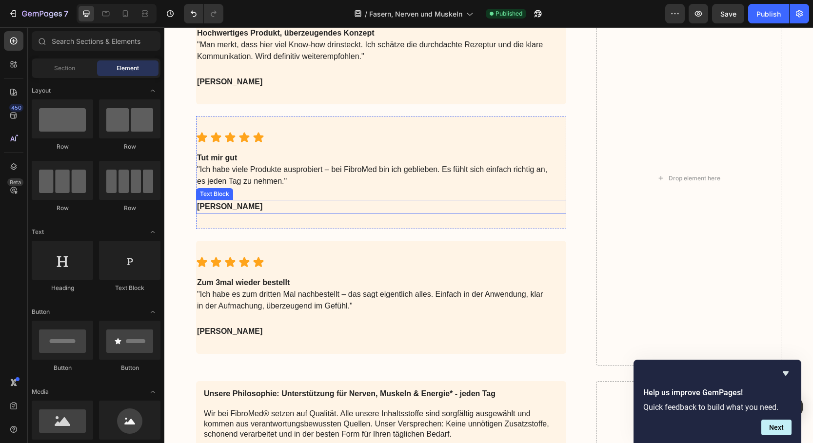
scroll to position [4377, 0]
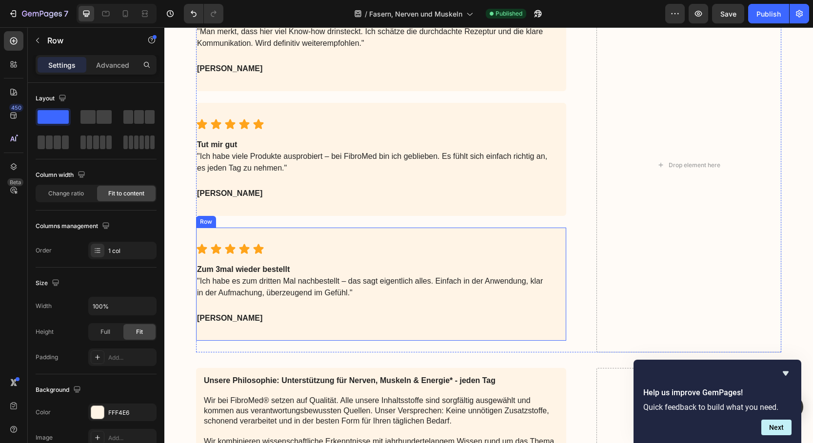
click at [392, 236] on div "Icon Icon Icon Icon Icon Icon List Zum 3mal wieder bestellt "Ich habe es zum dr…" at bounding box center [381, 284] width 370 height 113
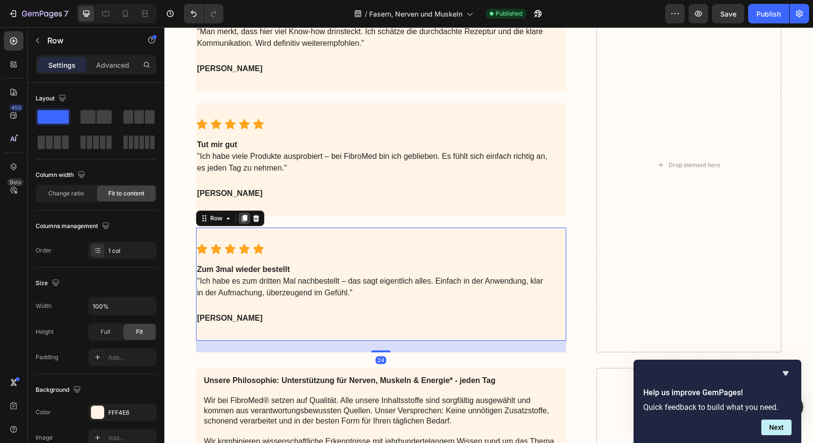
click at [243, 219] on icon at bounding box center [244, 218] width 5 height 7
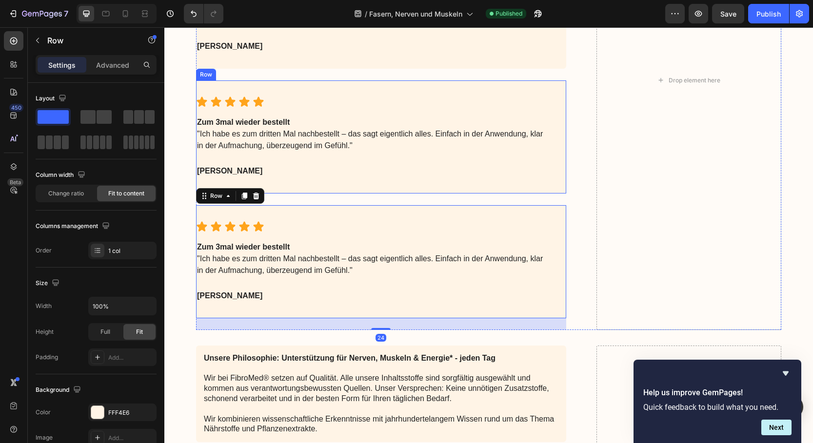
scroll to position [4526, 0]
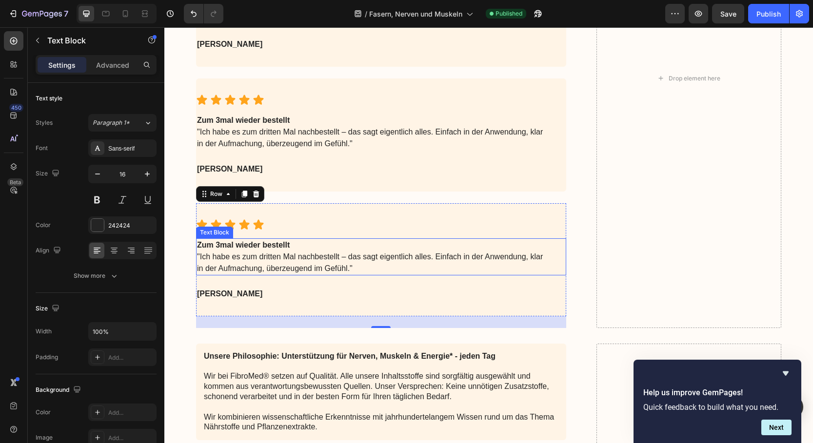
click at [257, 248] on strong "Zum 3mal wieder bestellt" at bounding box center [243, 245] width 93 height 8
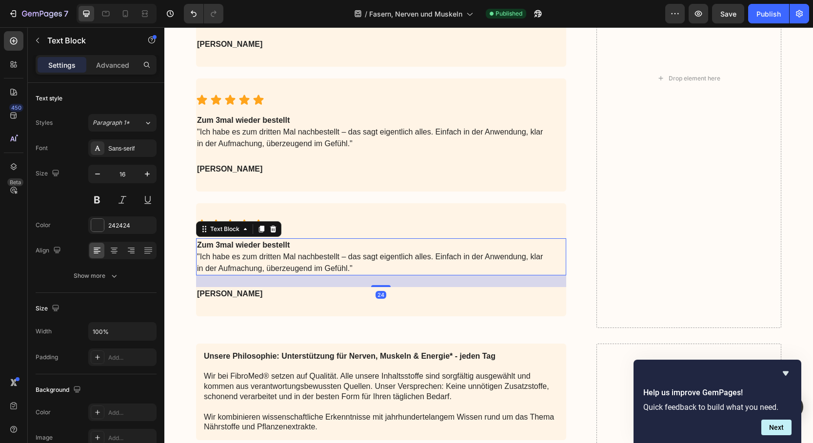
click at [257, 248] on strong "Zum 3mal wieder bestellt" at bounding box center [243, 245] width 93 height 8
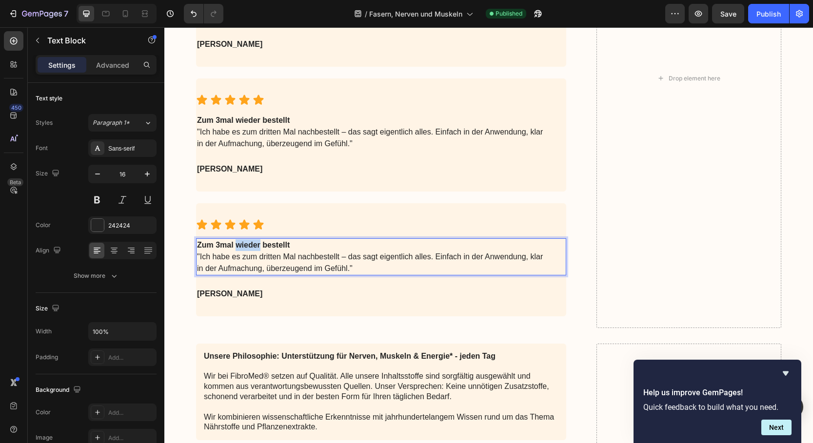
click at [257, 247] on strong "Zum 3mal wieder bestellt" at bounding box center [243, 245] width 93 height 8
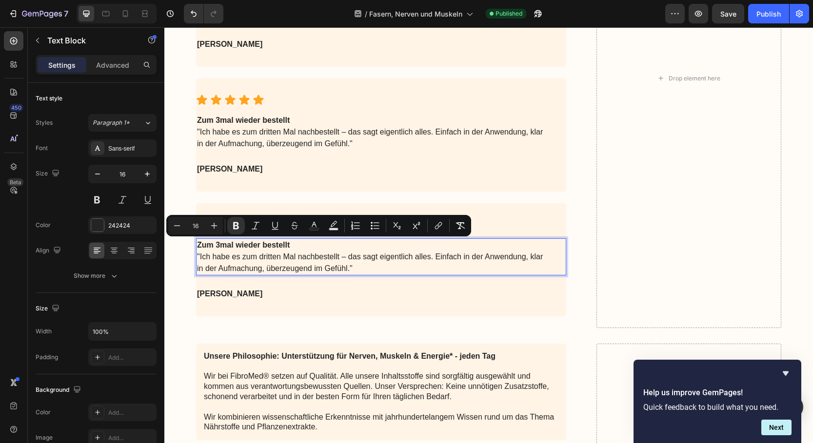
click at [362, 270] on p ""Ich habe es zum dritten Mal nachbestellt – das sagt eigentlich alles. Einfach …" at bounding box center [373, 262] width 352 height 23
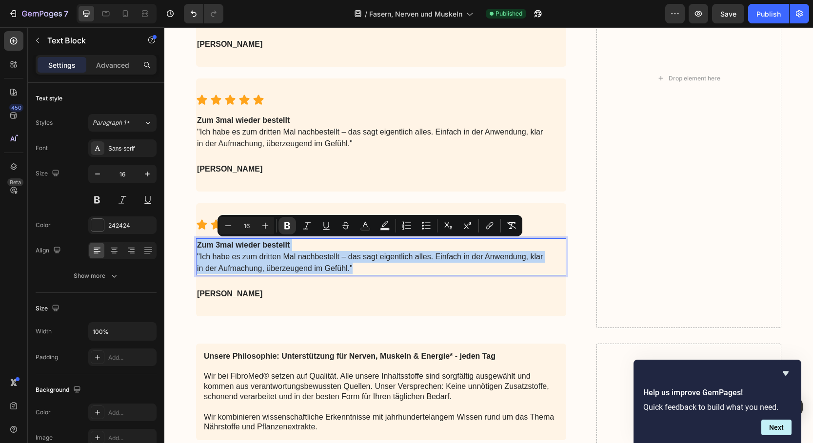
drag, startPoint x: 364, startPoint y: 270, endPoint x: 197, endPoint y: 247, distance: 168.8
click at [197, 247] on div "Zum 3mal wieder bestellt "Ich habe es zum dritten Mal nachbestellt – das sagt e…" at bounding box center [373, 256] width 354 height 37
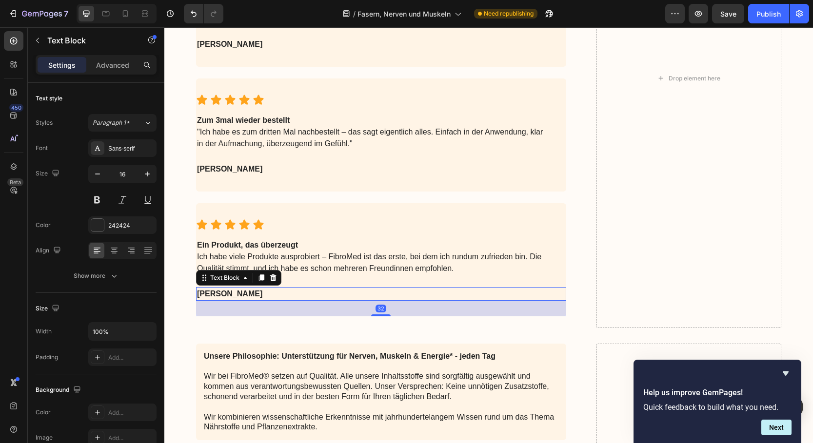
click at [214, 290] on strong "[PERSON_NAME]" at bounding box center [229, 294] width 65 height 8
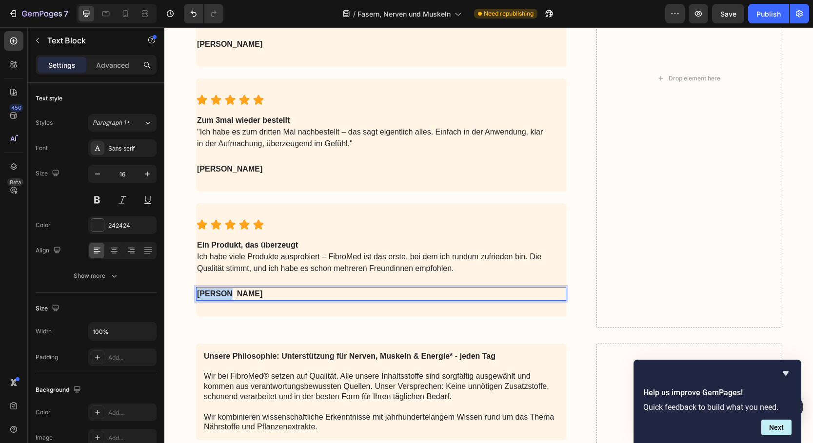
click at [214, 290] on strong "[PERSON_NAME]" at bounding box center [229, 294] width 65 height 8
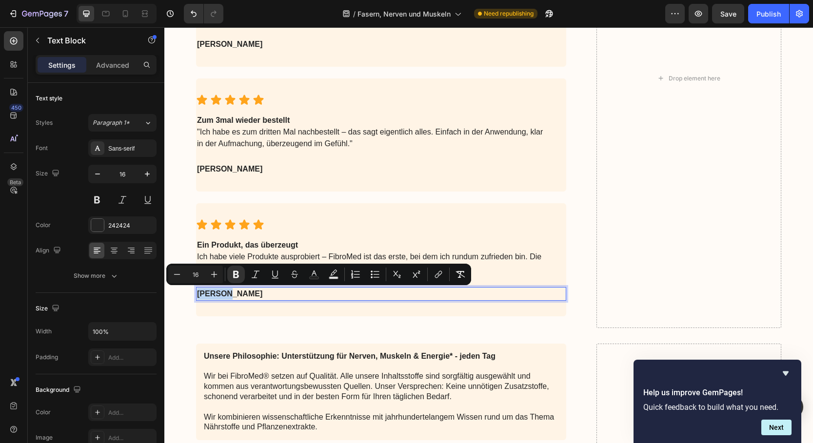
click at [214, 293] on strong "[PERSON_NAME]" at bounding box center [229, 294] width 65 height 8
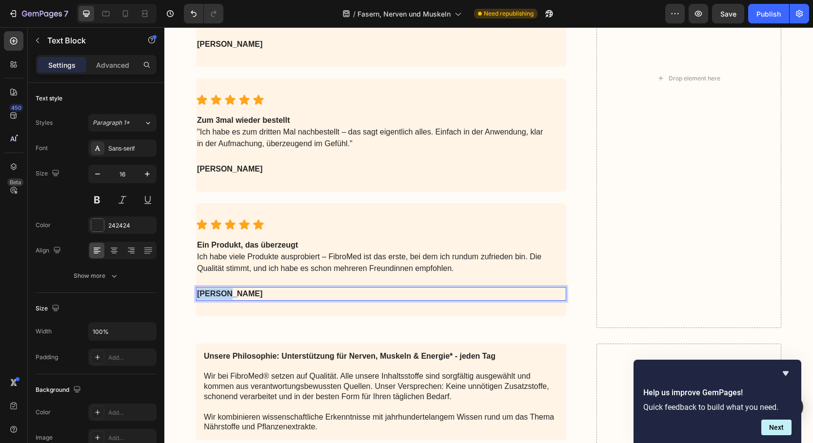
click at [214, 293] on strong "[PERSON_NAME]" at bounding box center [229, 294] width 65 height 8
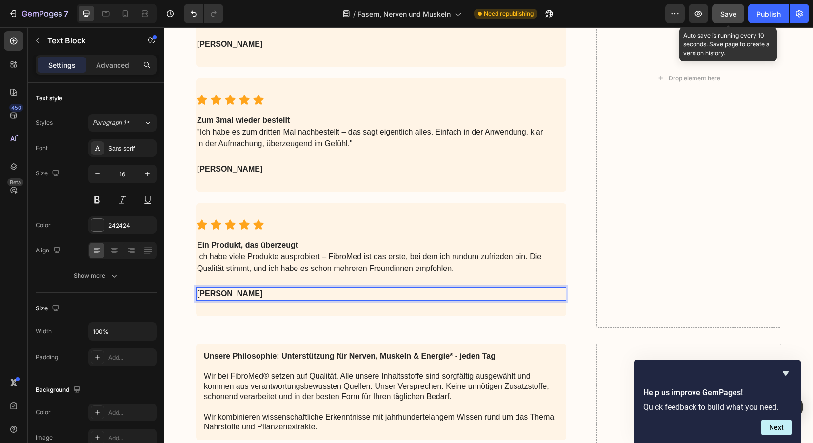
click at [719, 18] on button "Save" at bounding box center [728, 14] width 32 height 20
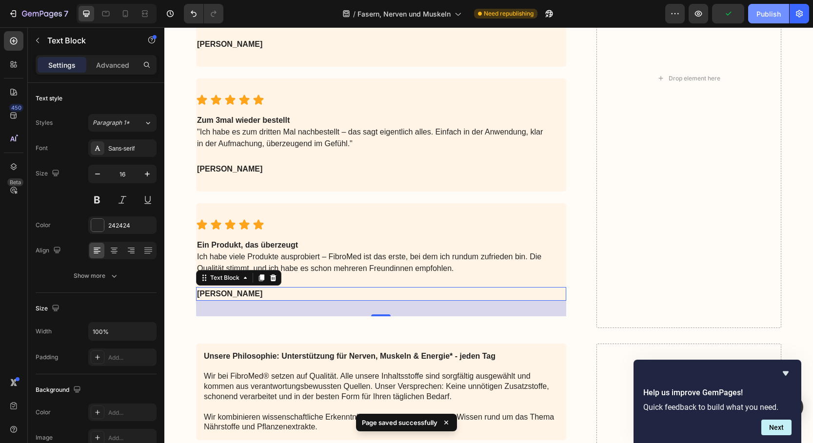
click at [767, 16] on div "Publish" at bounding box center [768, 14] width 24 height 10
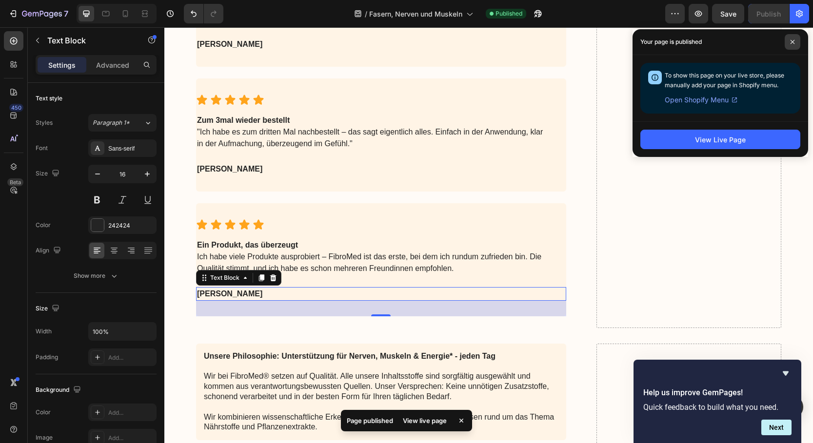
click at [791, 41] on icon at bounding box center [792, 41] width 5 height 5
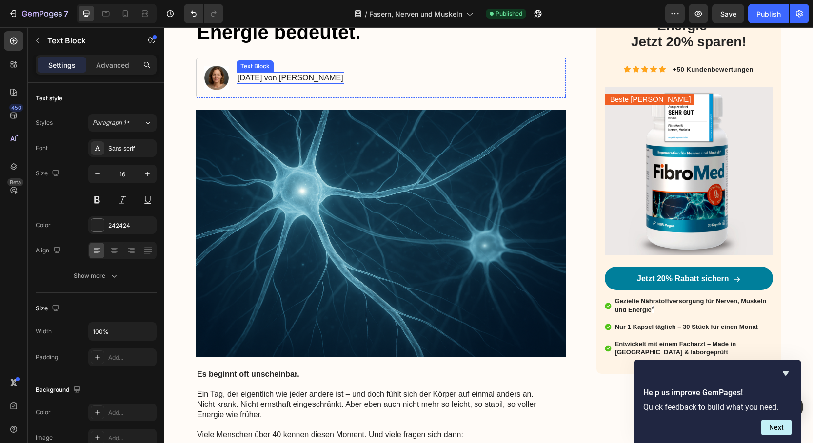
scroll to position [0, 0]
